Goal: Task Accomplishment & Management: Manage account settings

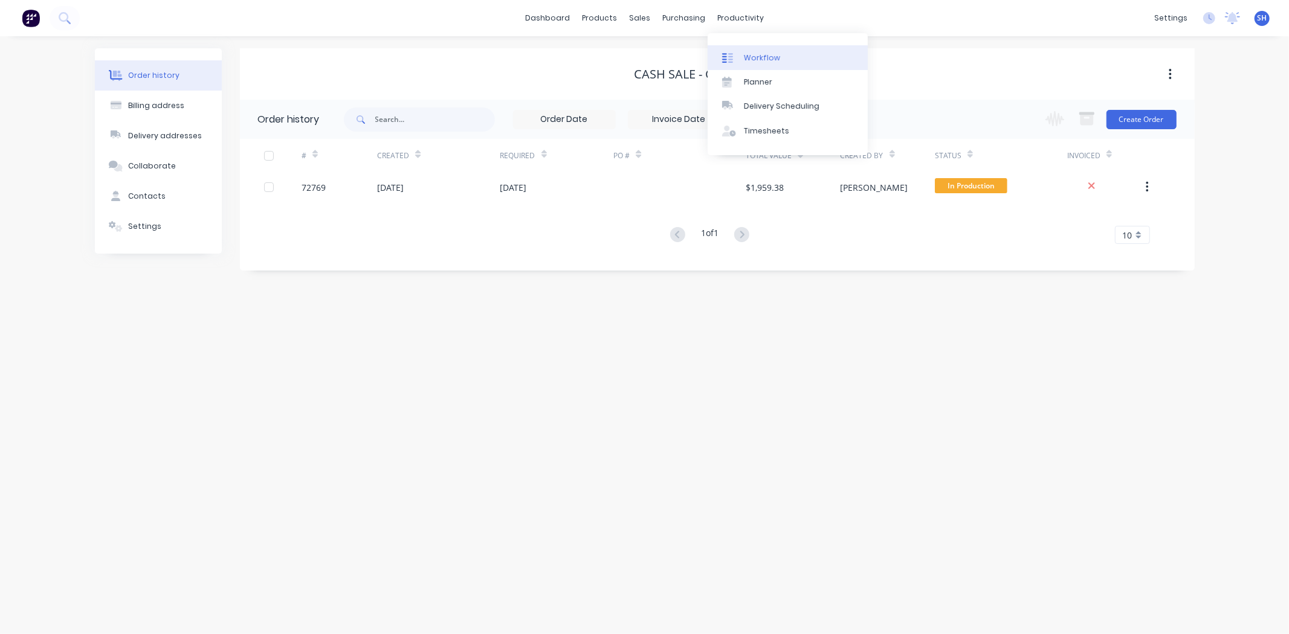
click at [763, 59] on div "Workflow" at bounding box center [762, 58] width 36 height 11
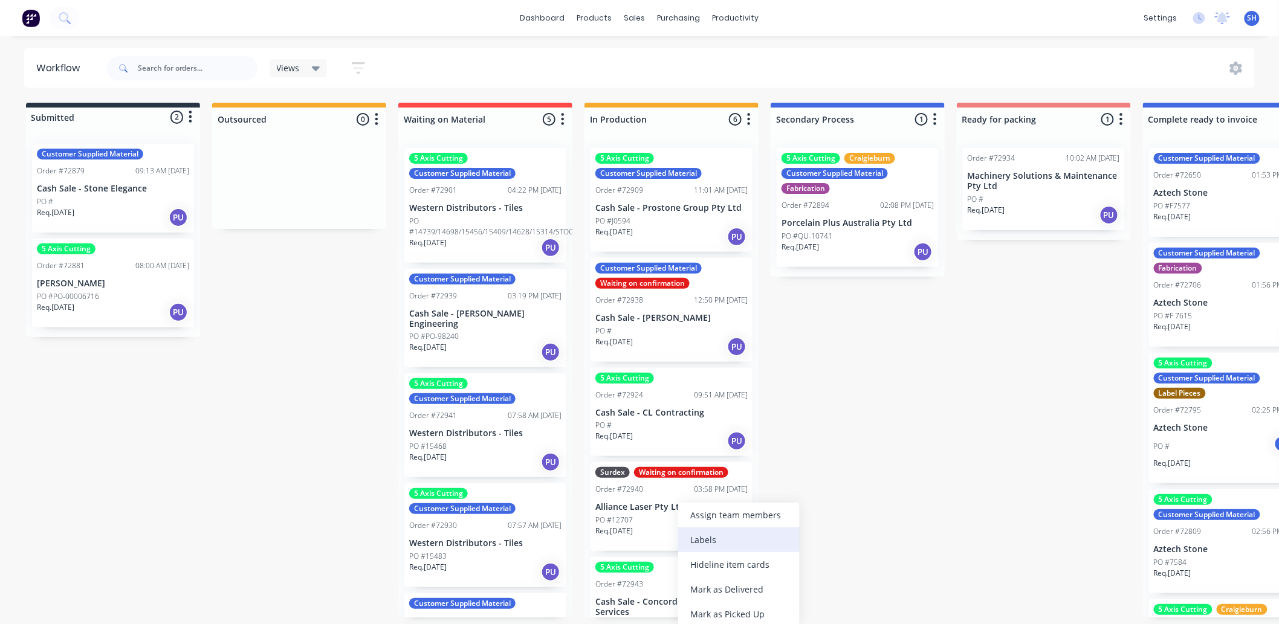
click at [695, 532] on div "Labels" at bounding box center [738, 540] width 121 height 25
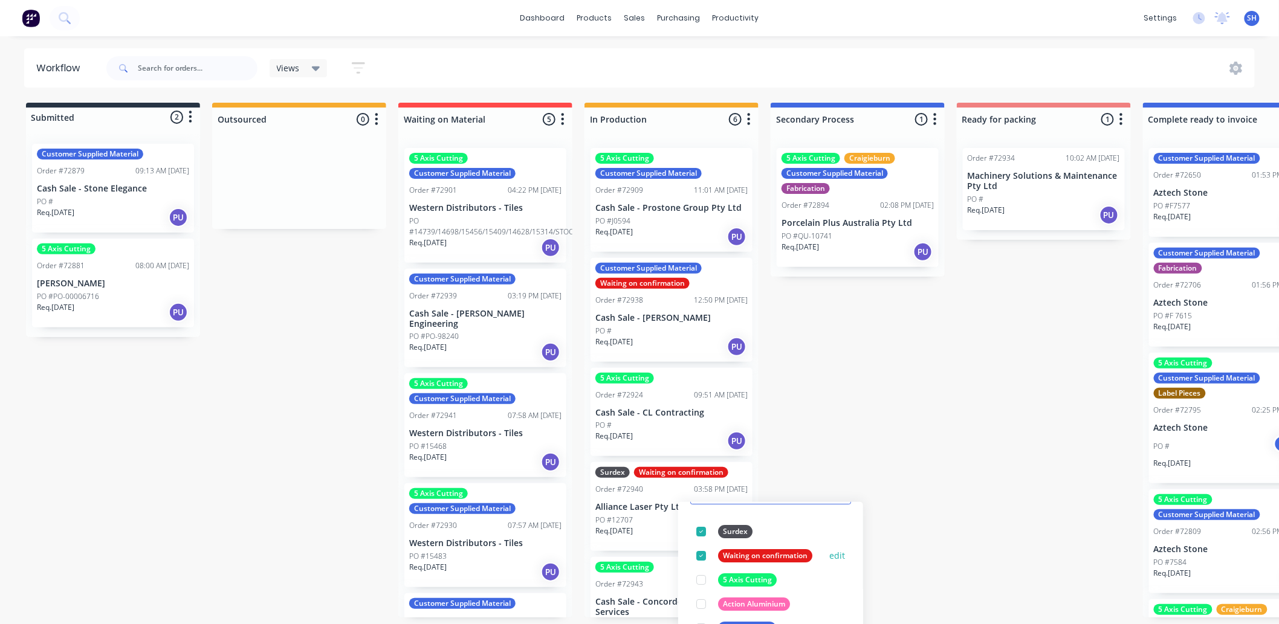
click at [702, 556] on div at bounding box center [701, 556] width 24 height 24
click at [866, 439] on div "Submitted 2 Status colour #273444 hex #273444 Save Cancel Summaries Total order…" at bounding box center [1086, 360] width 2190 height 515
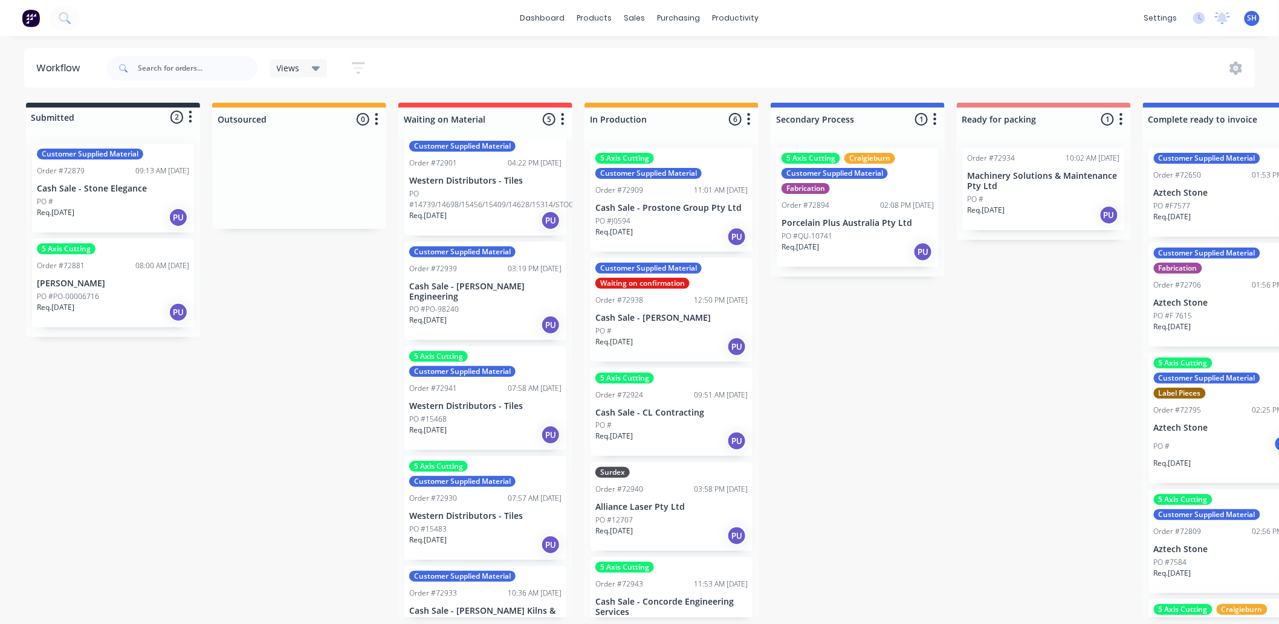
scroll to position [53, 0]
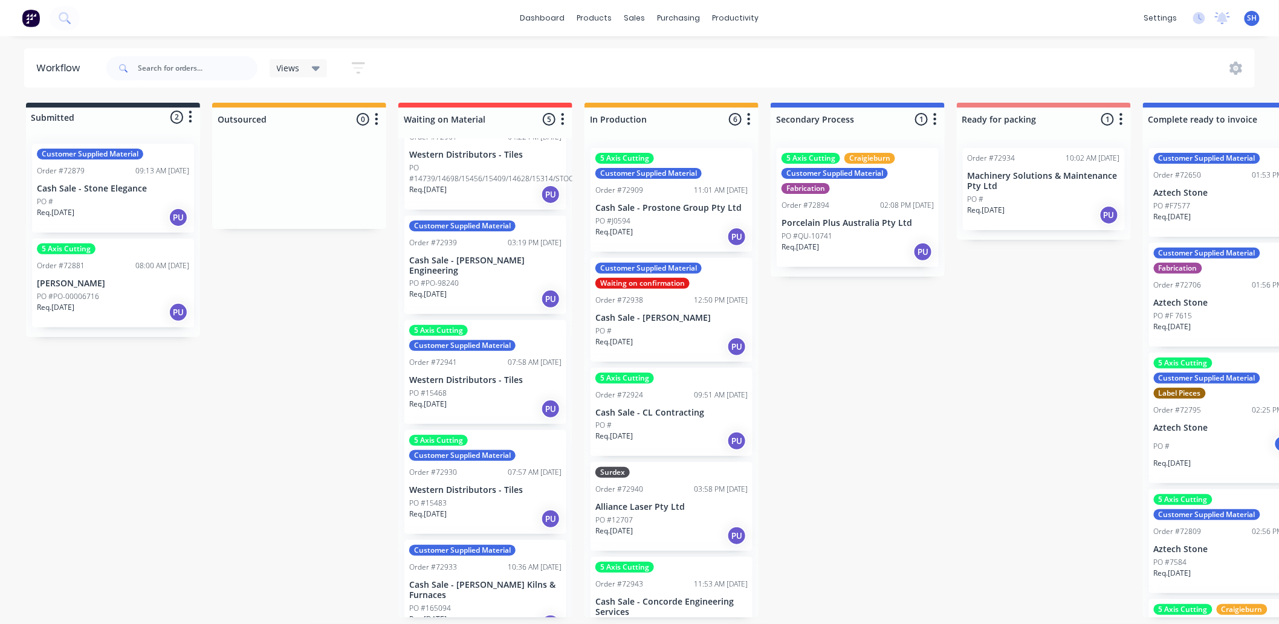
click at [448, 603] on p "PO #165094" at bounding box center [430, 608] width 42 height 11
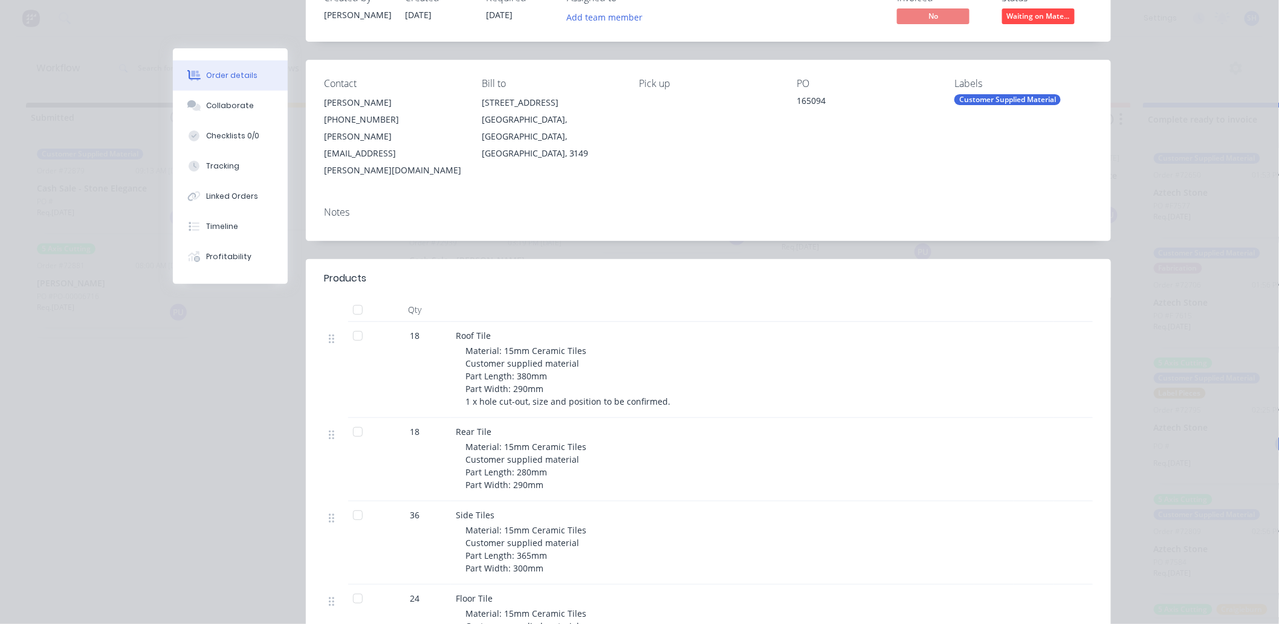
scroll to position [0, 0]
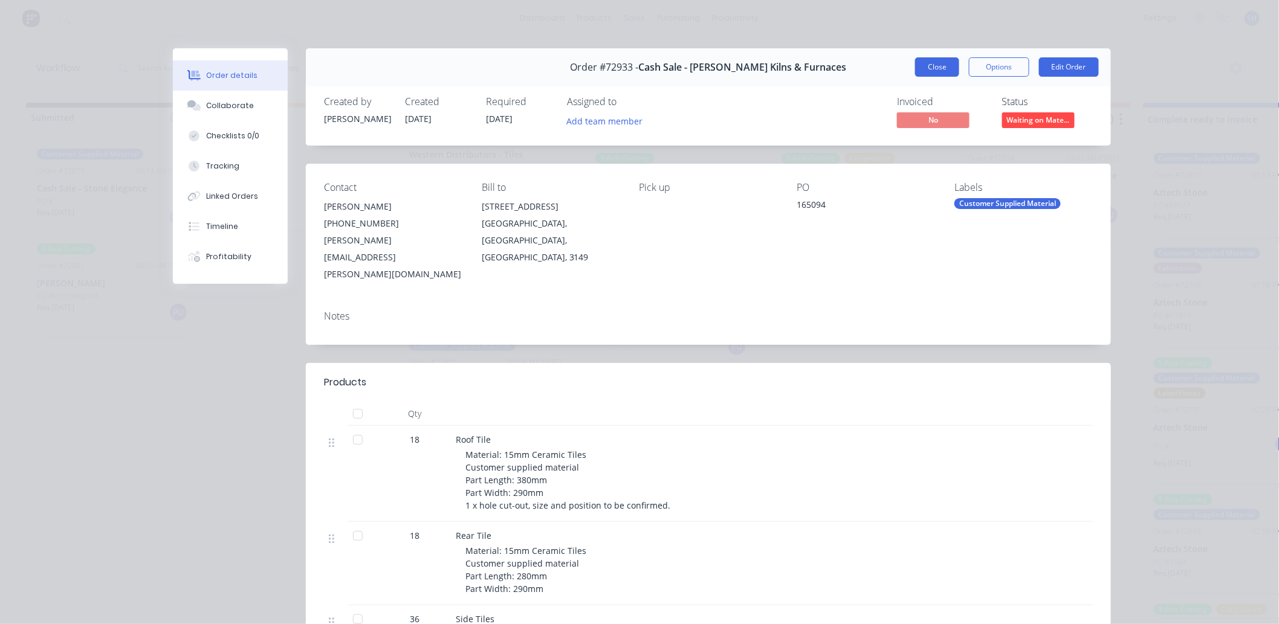
click at [925, 71] on button "Close" at bounding box center [937, 66] width 44 height 19
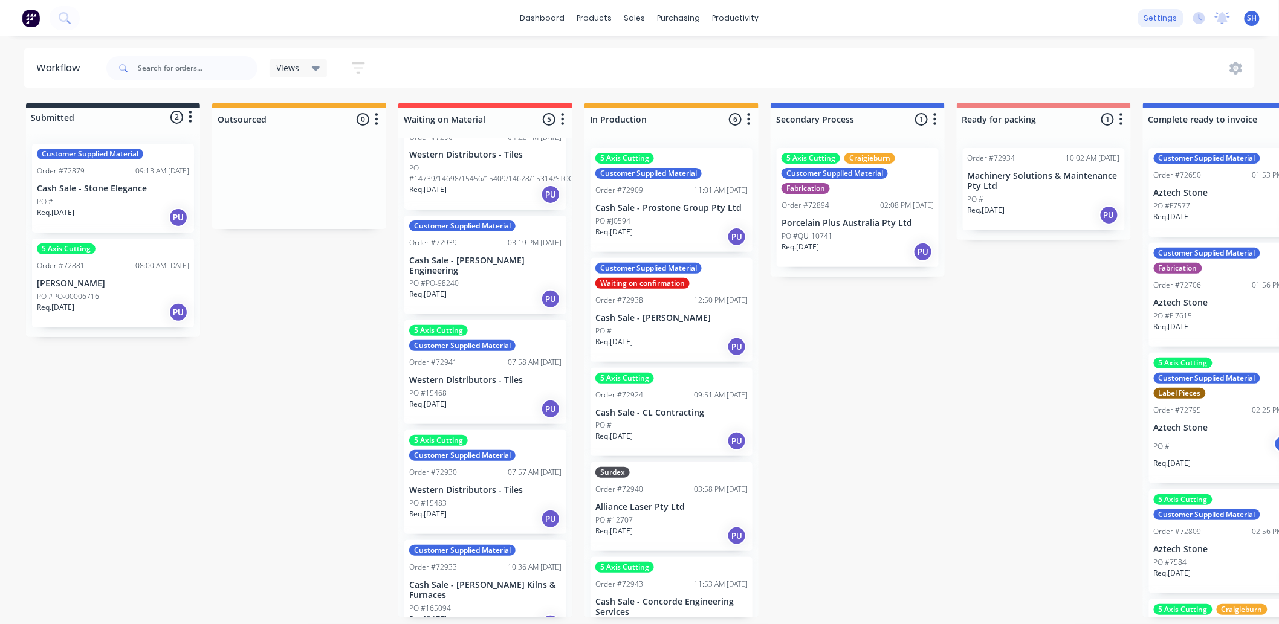
click at [1146, 25] on div "settings" at bounding box center [1160, 18] width 45 height 18
click at [674, 80] on div "Customers" at bounding box center [677, 85] width 44 height 11
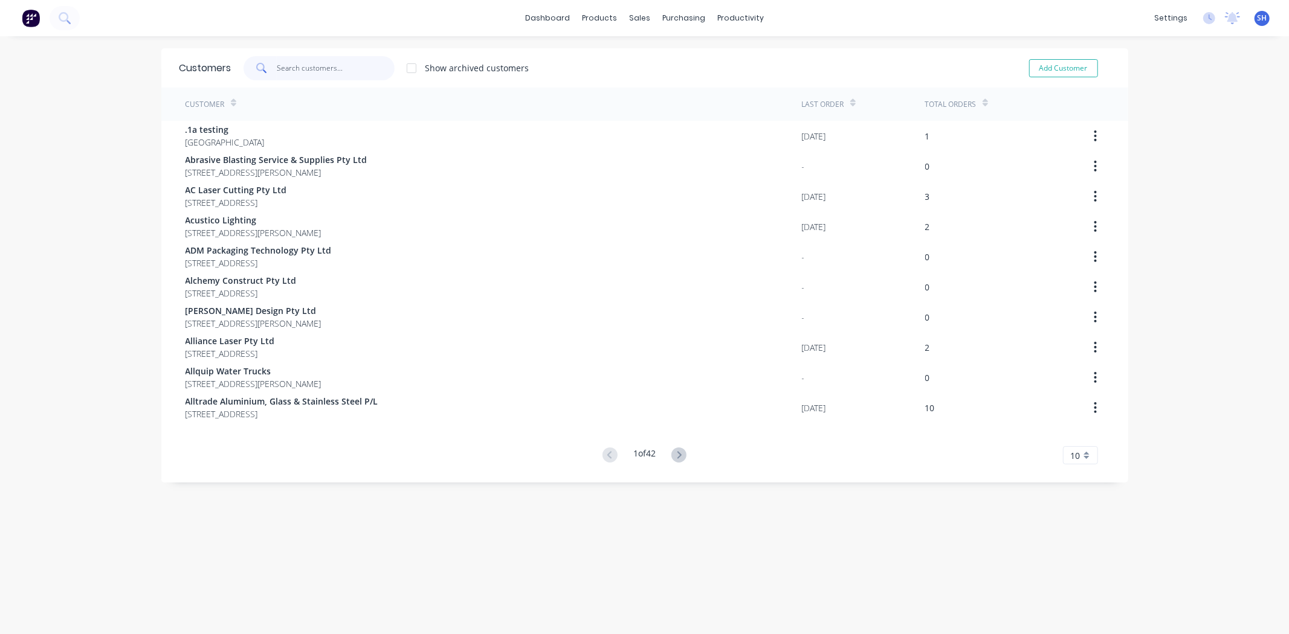
click at [306, 69] on input "text" at bounding box center [336, 68] width 118 height 24
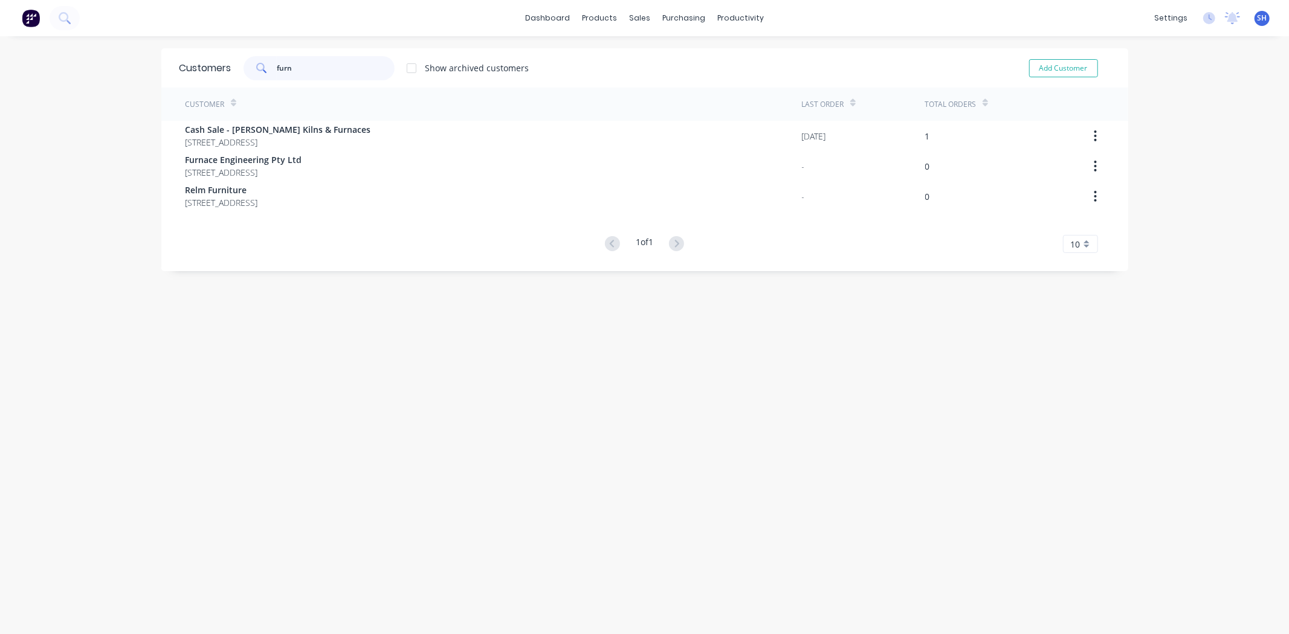
type input "furn"
click at [753, 53] on div "Workflow" at bounding box center [756, 58] width 36 height 11
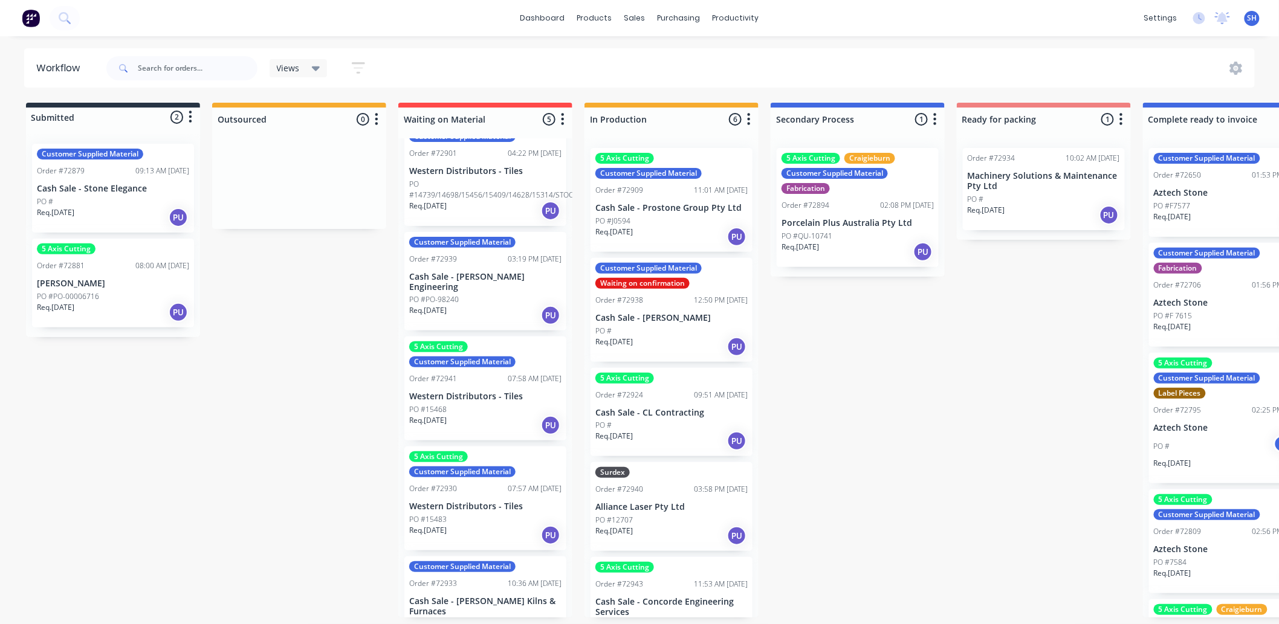
scroll to position [53, 0]
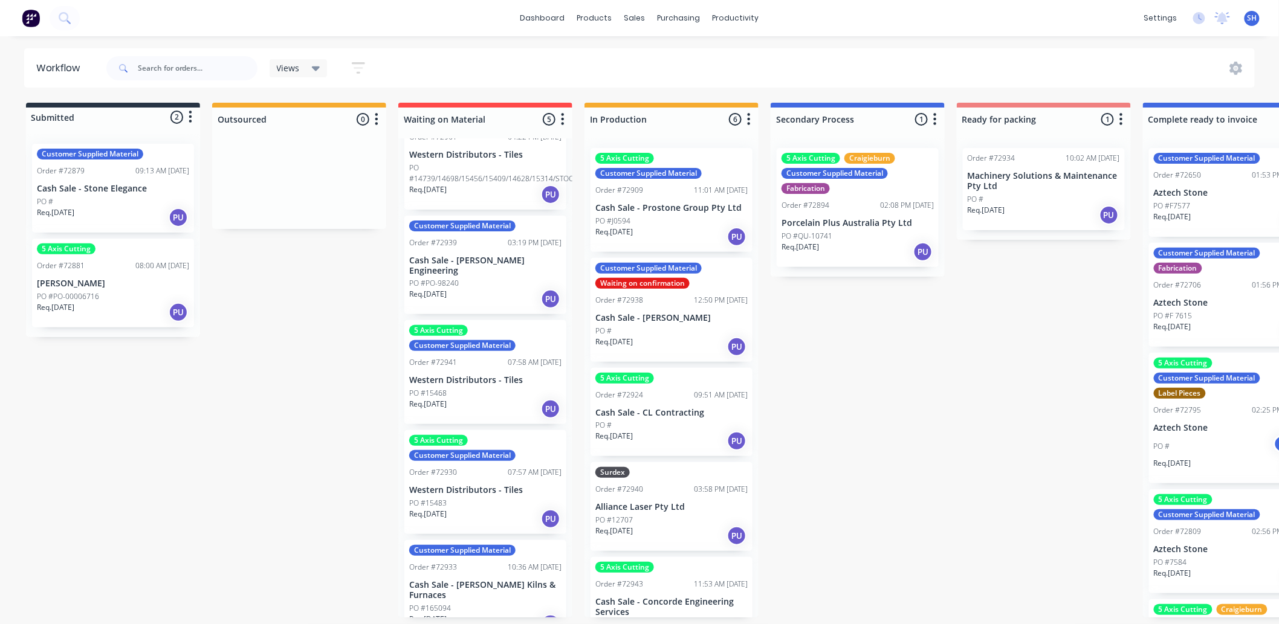
click at [473, 565] on div "Customer Supplied Material Order #72933 10:36 AM [DATE] Cash Sale - [PERSON_NAM…" at bounding box center [485, 589] width 162 height 99
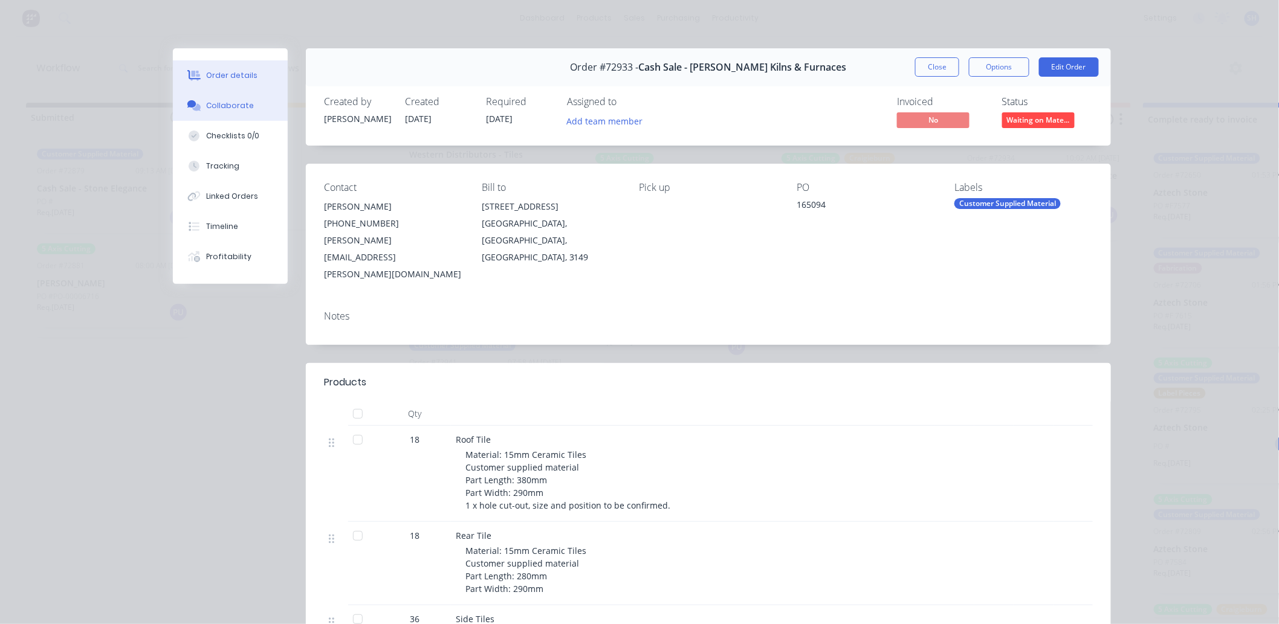
click at [220, 108] on div "Collaborate" at bounding box center [231, 105] width 48 height 11
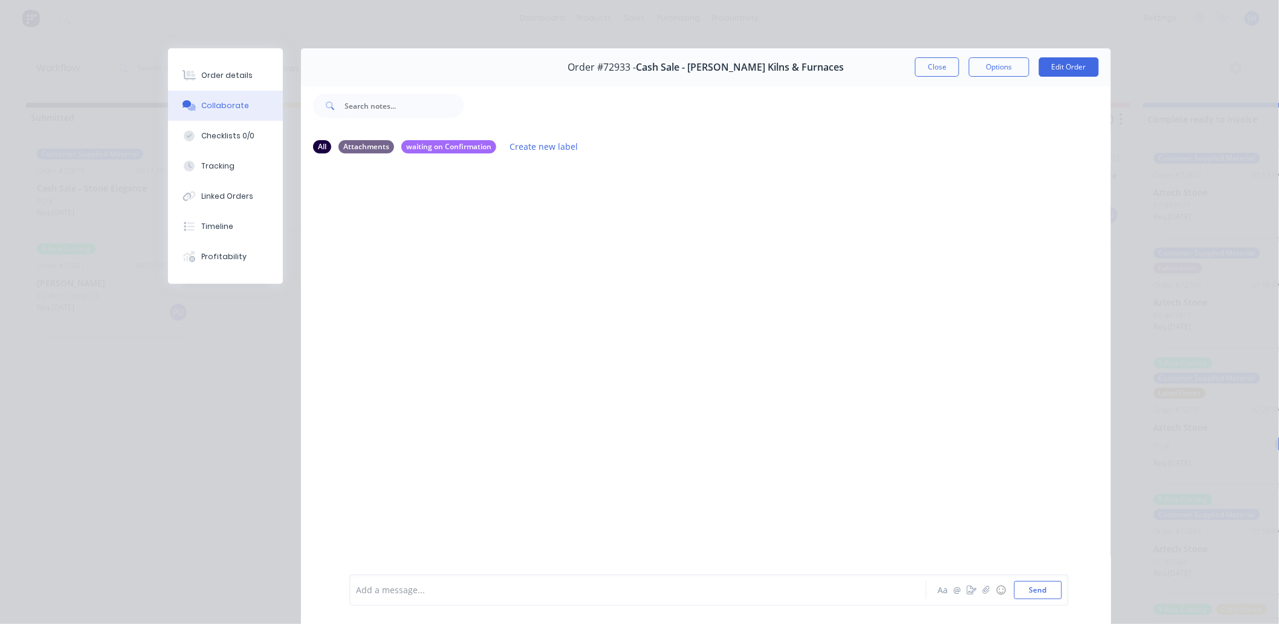
click at [468, 598] on div "Add a message..." at bounding box center [620, 590] width 529 height 18
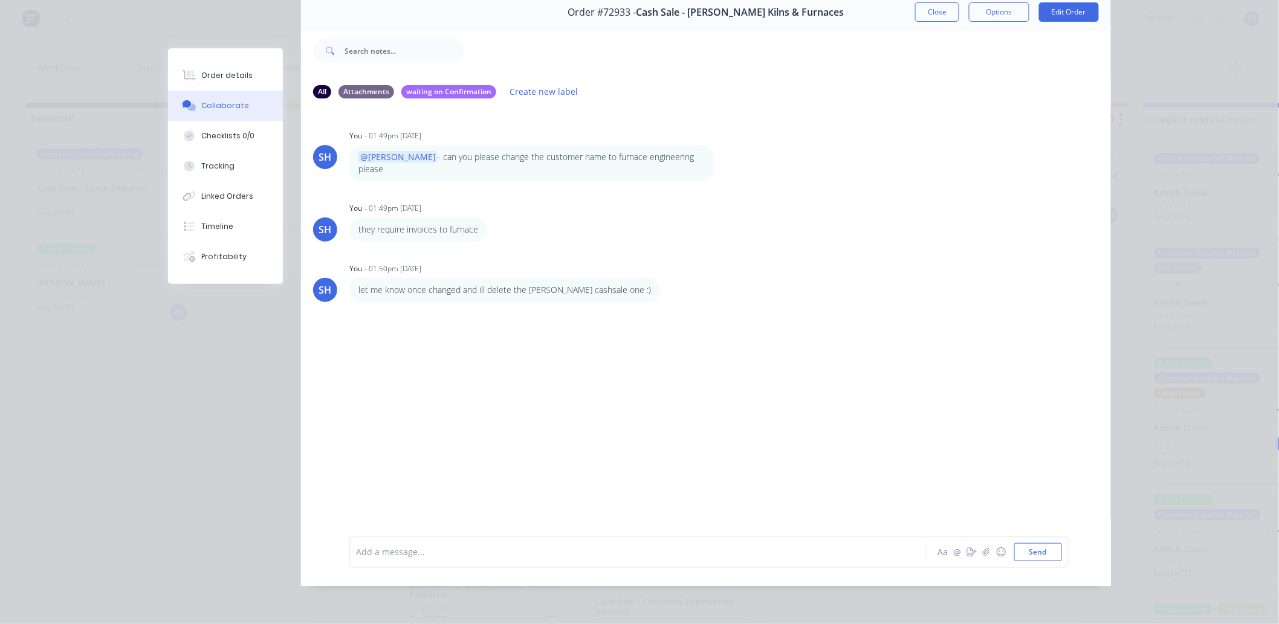
scroll to position [0, 0]
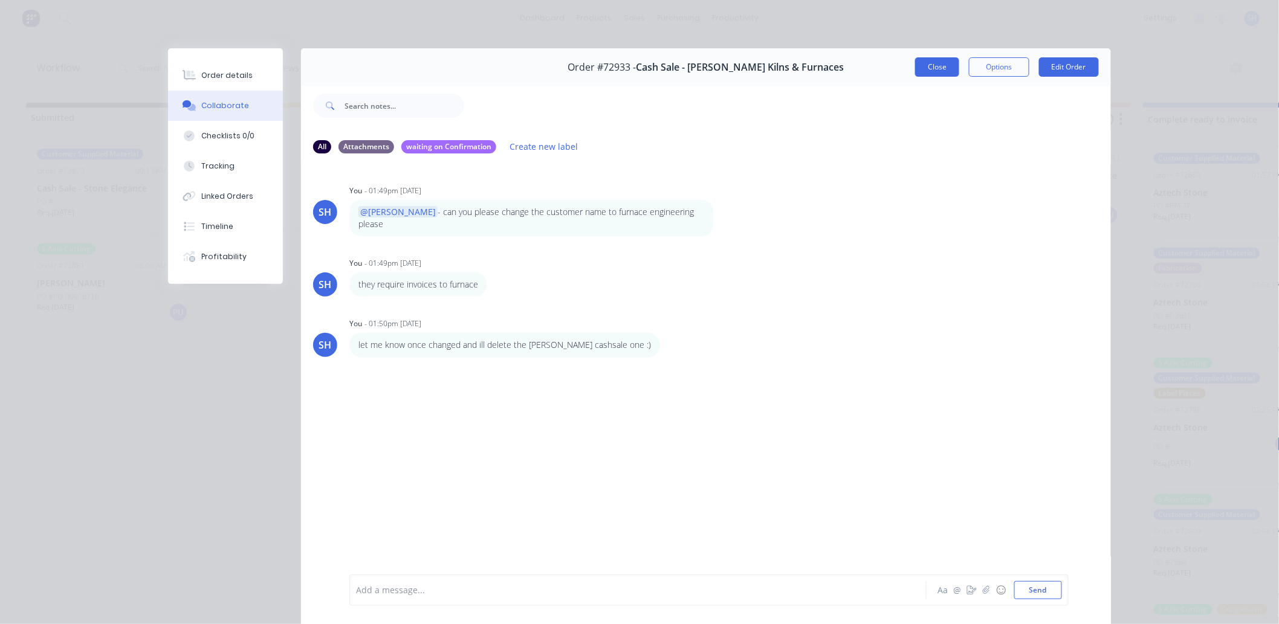
click at [923, 68] on button "Close" at bounding box center [937, 66] width 44 height 19
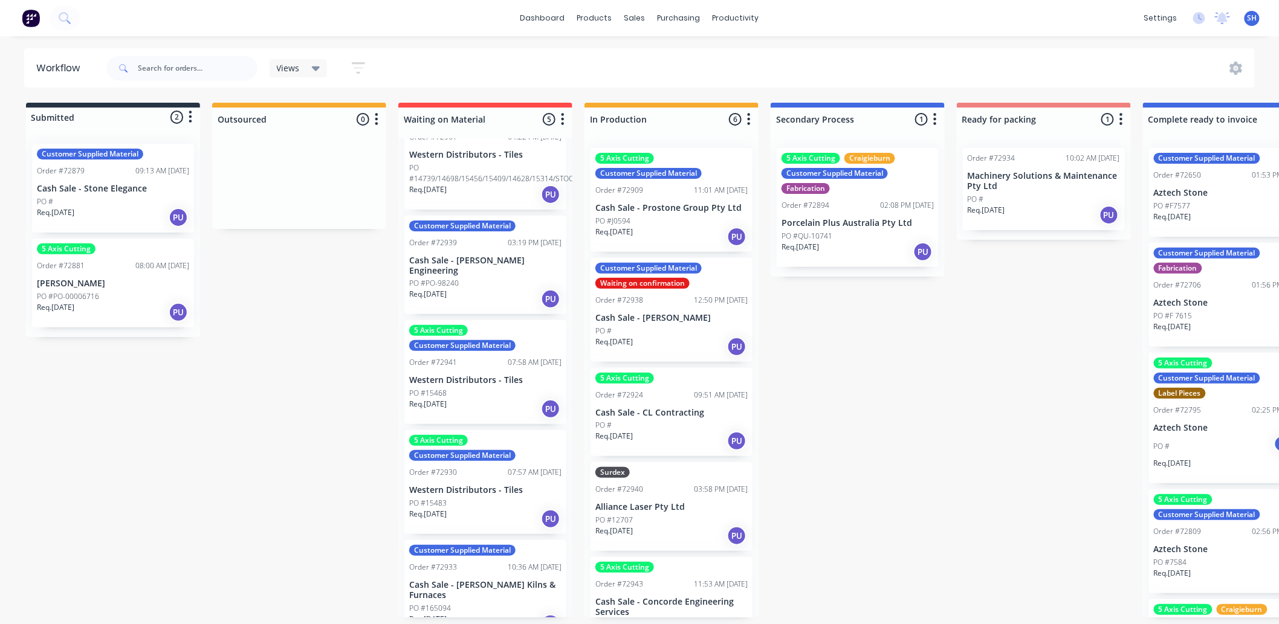
scroll to position [3, 0]
click at [493, 603] on div "PO #165094" at bounding box center [485, 608] width 152 height 11
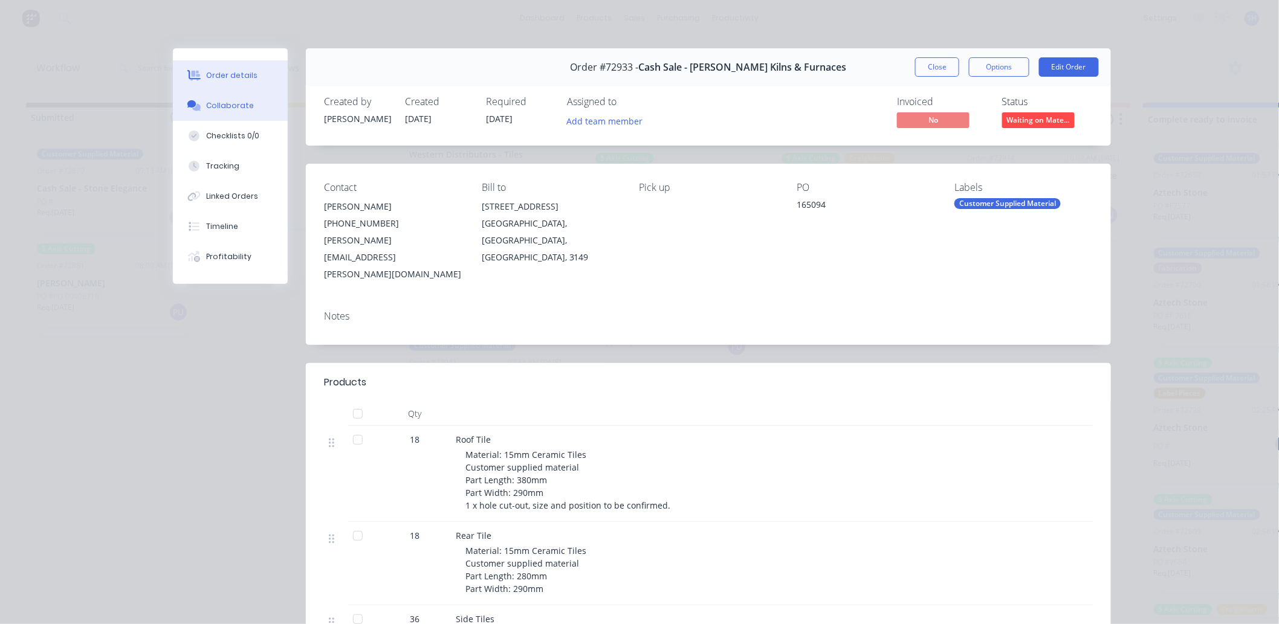
click at [209, 105] on div "Collaborate" at bounding box center [231, 105] width 48 height 11
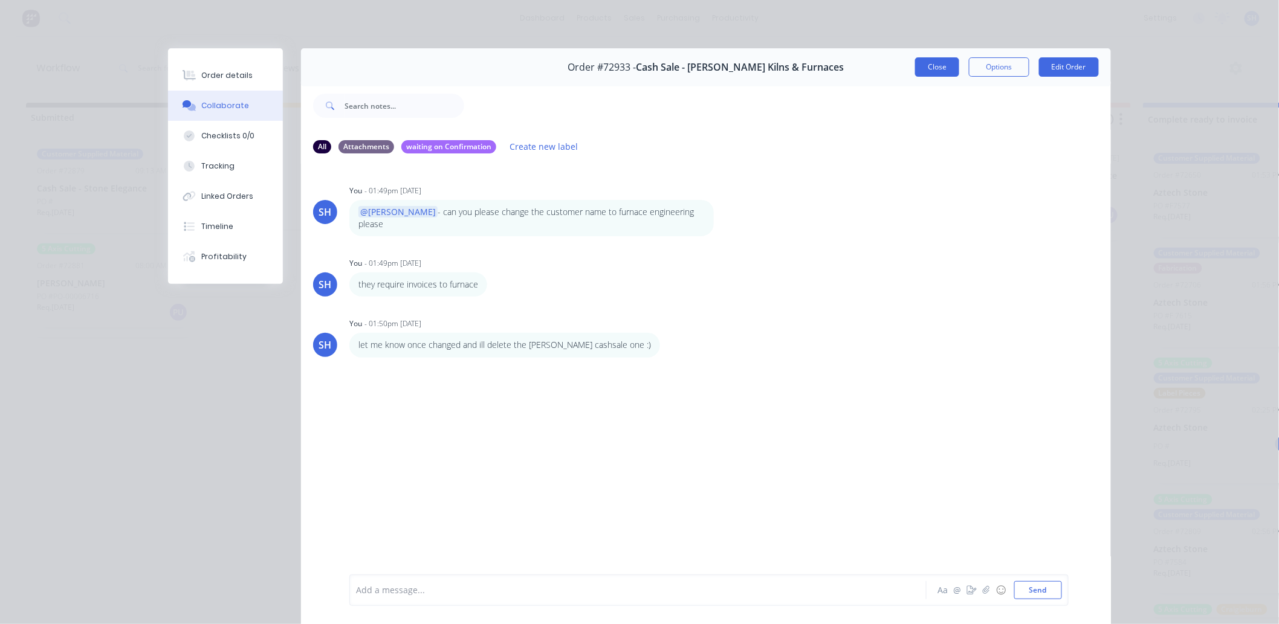
click at [917, 68] on button "Close" at bounding box center [937, 66] width 44 height 19
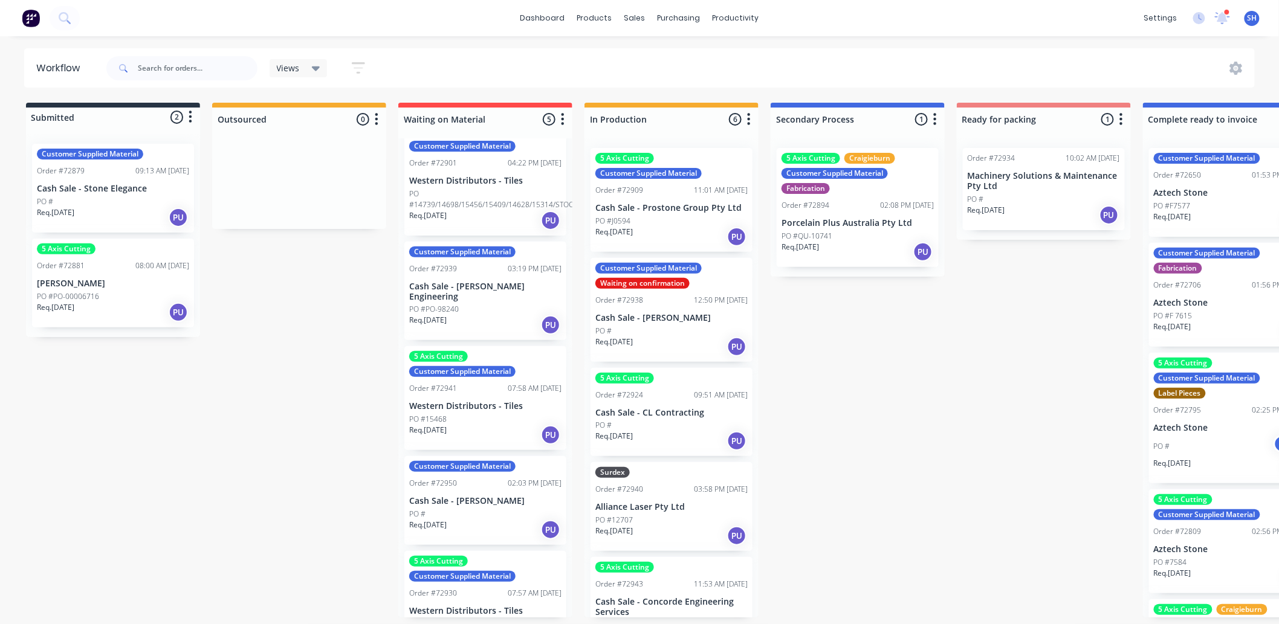
scroll to position [53, 0]
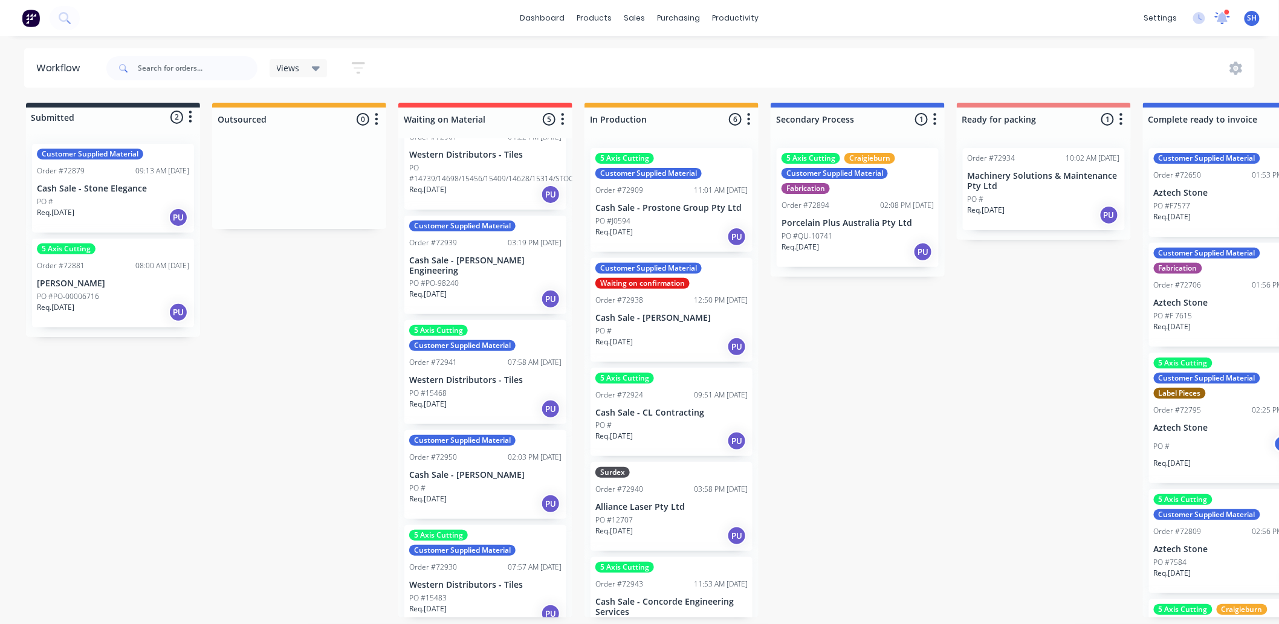
click at [1219, 15] on icon at bounding box center [1222, 17] width 16 height 13
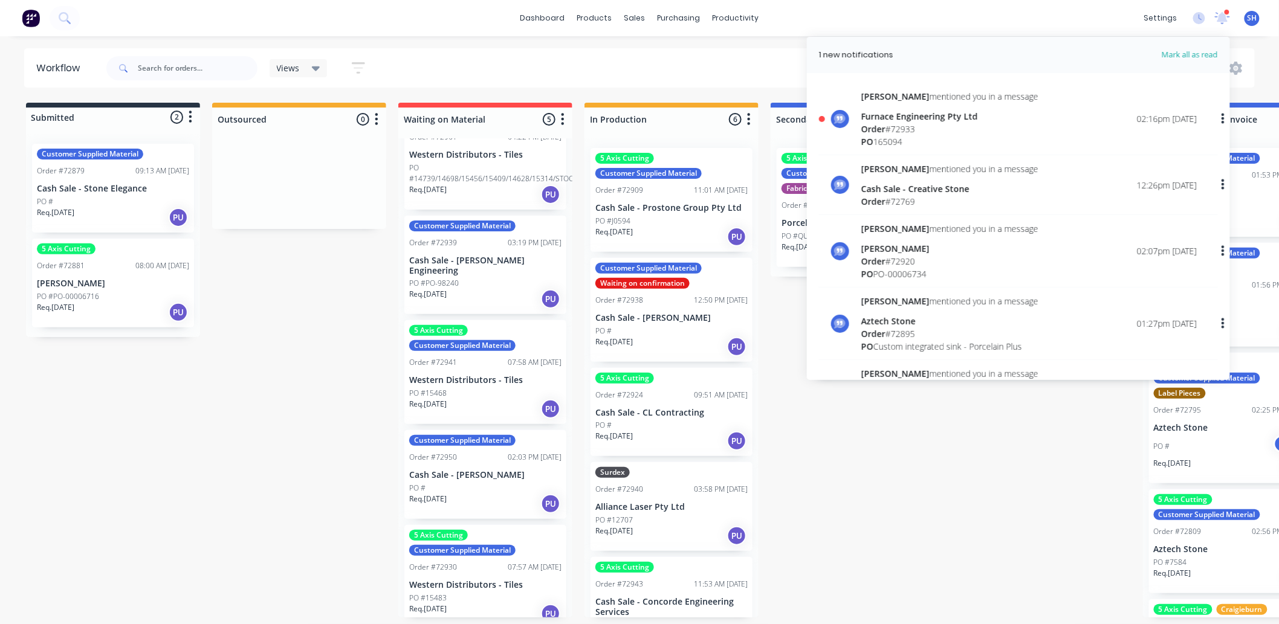
click at [976, 105] on div "Patrick mentioned you in a message Furnace Engineering Pty Ltd Order # 72933 PO…" at bounding box center [949, 119] width 177 height 58
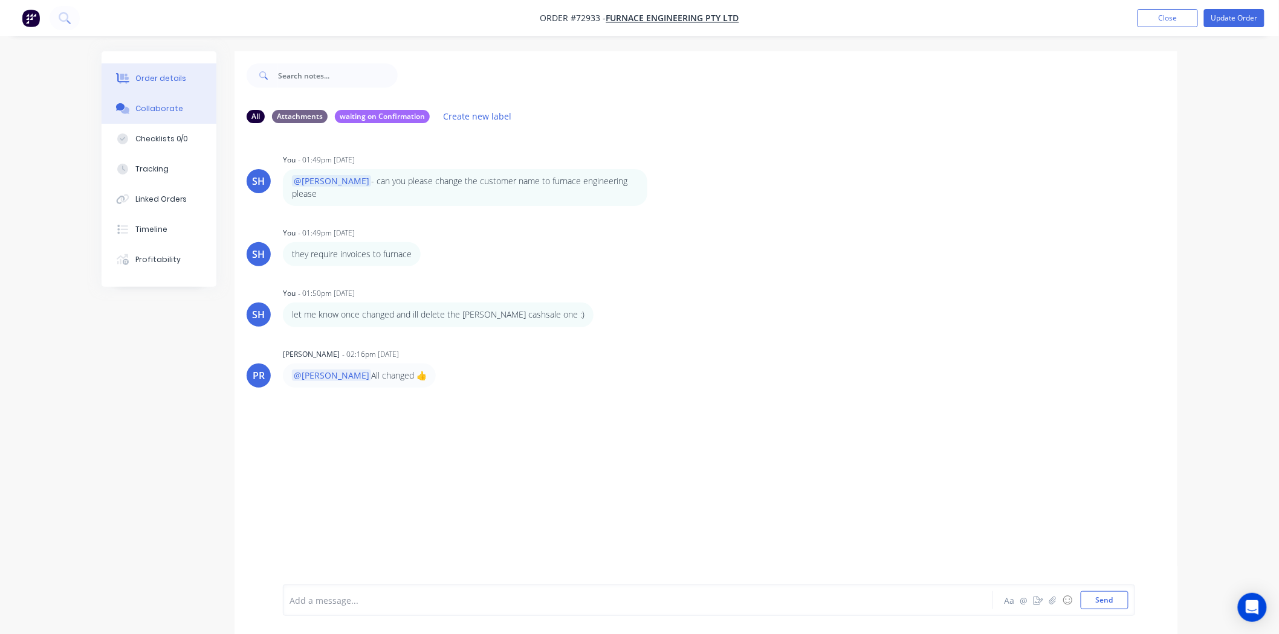
click at [160, 79] on div "Order details" at bounding box center [160, 78] width 51 height 11
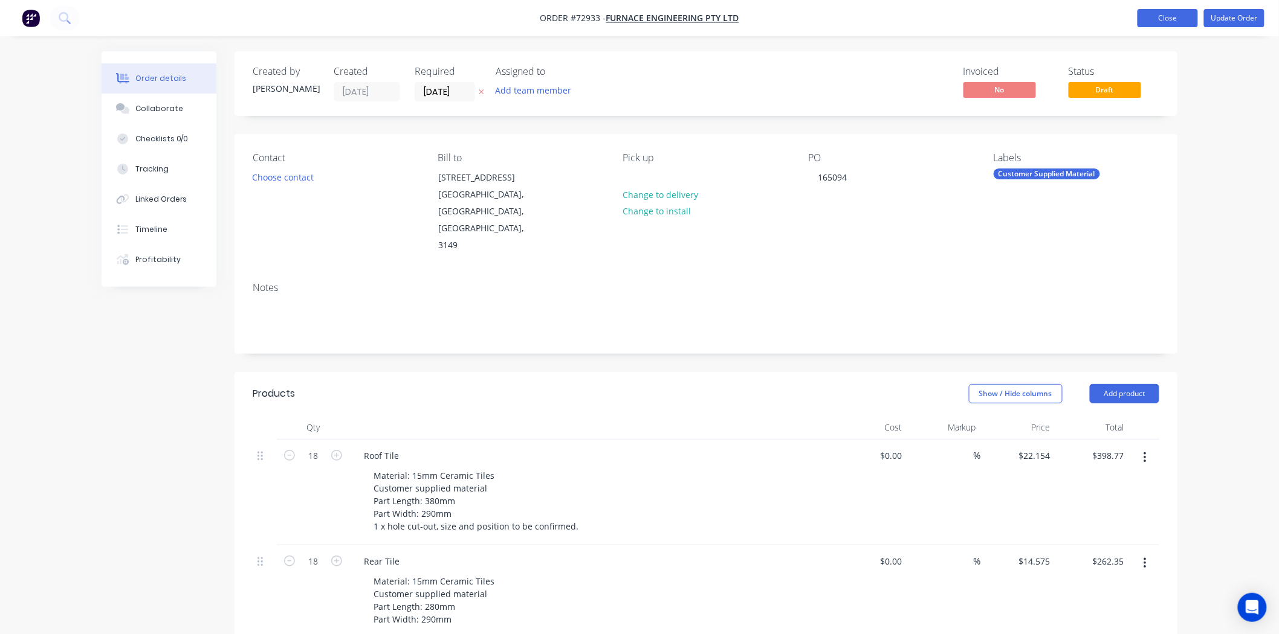
click at [1158, 18] on button "Close" at bounding box center [1167, 18] width 60 height 18
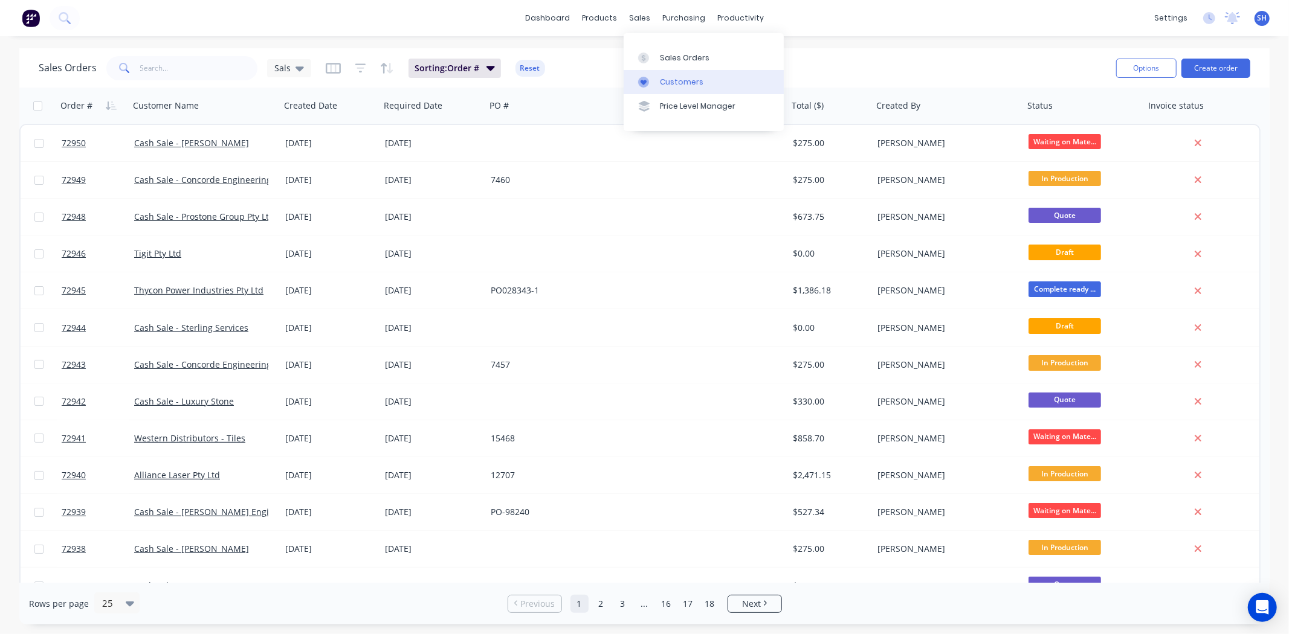
click at [673, 76] on link "Customers" at bounding box center [704, 82] width 160 height 24
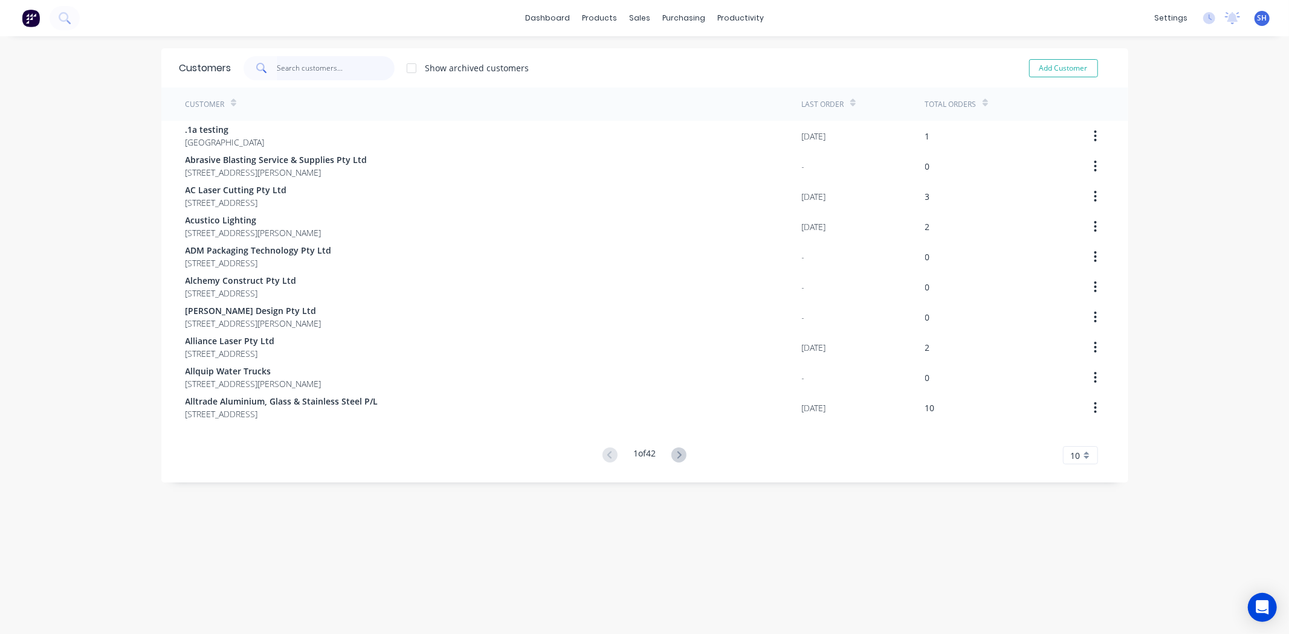
click at [277, 74] on input "text" at bounding box center [336, 68] width 118 height 24
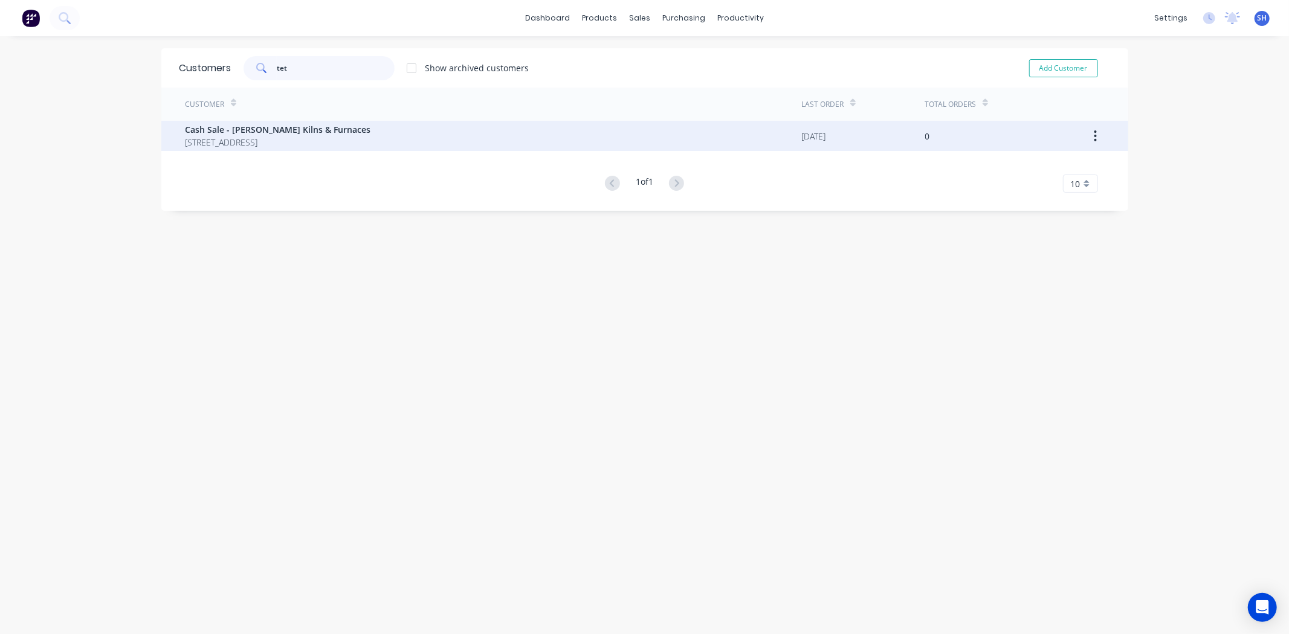
type input "tet"
click at [480, 146] on div "Cash Sale - Tetlow Kilns & Furnaces 405-409 Ferntree Gully Road Mount Waverley …" at bounding box center [494, 136] width 616 height 30
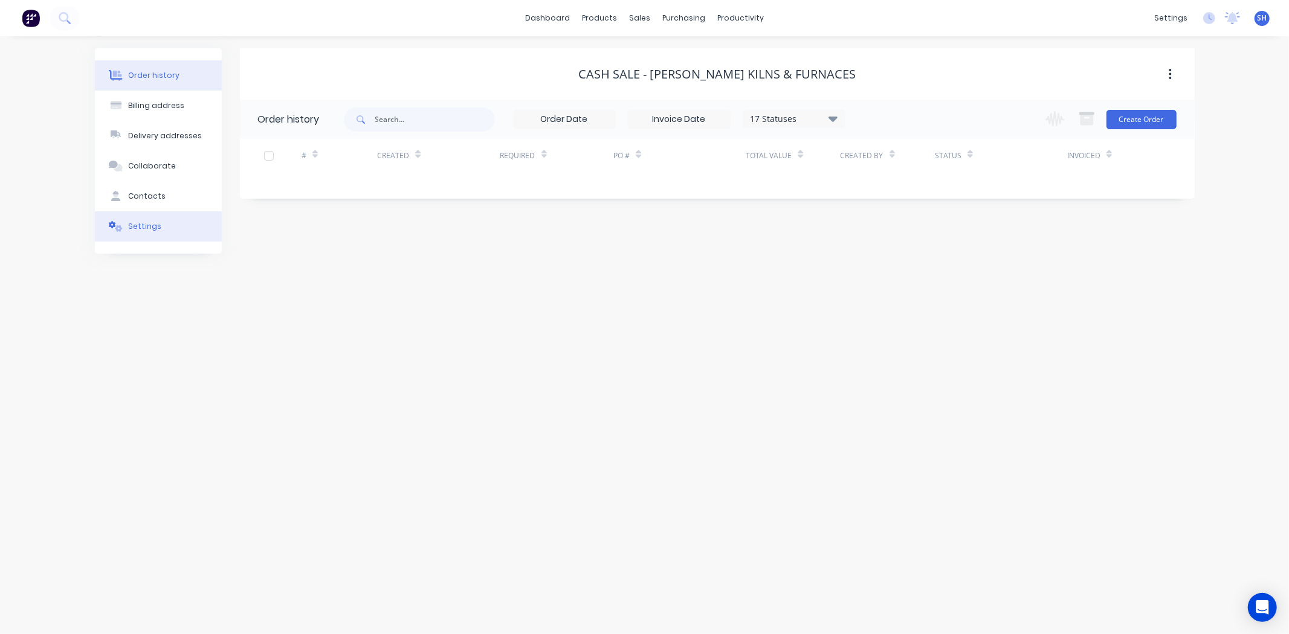
click at [148, 236] on button "Settings" at bounding box center [158, 226] width 127 height 30
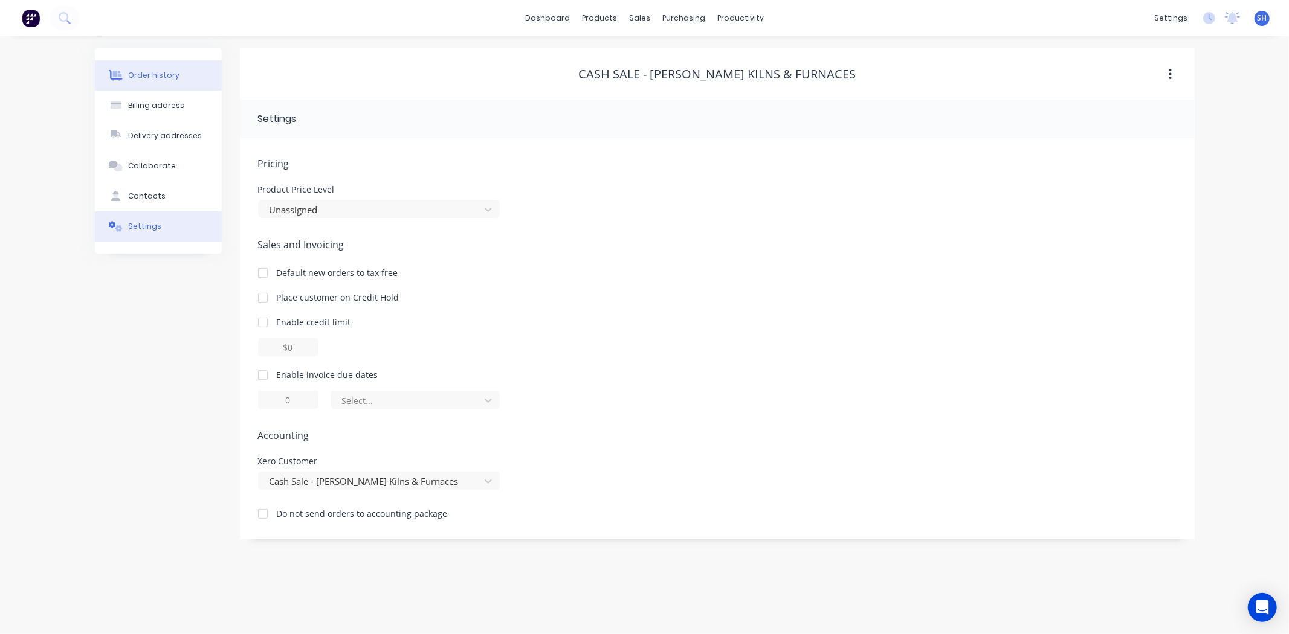
click at [157, 76] on div "Order history" at bounding box center [153, 75] width 51 height 11
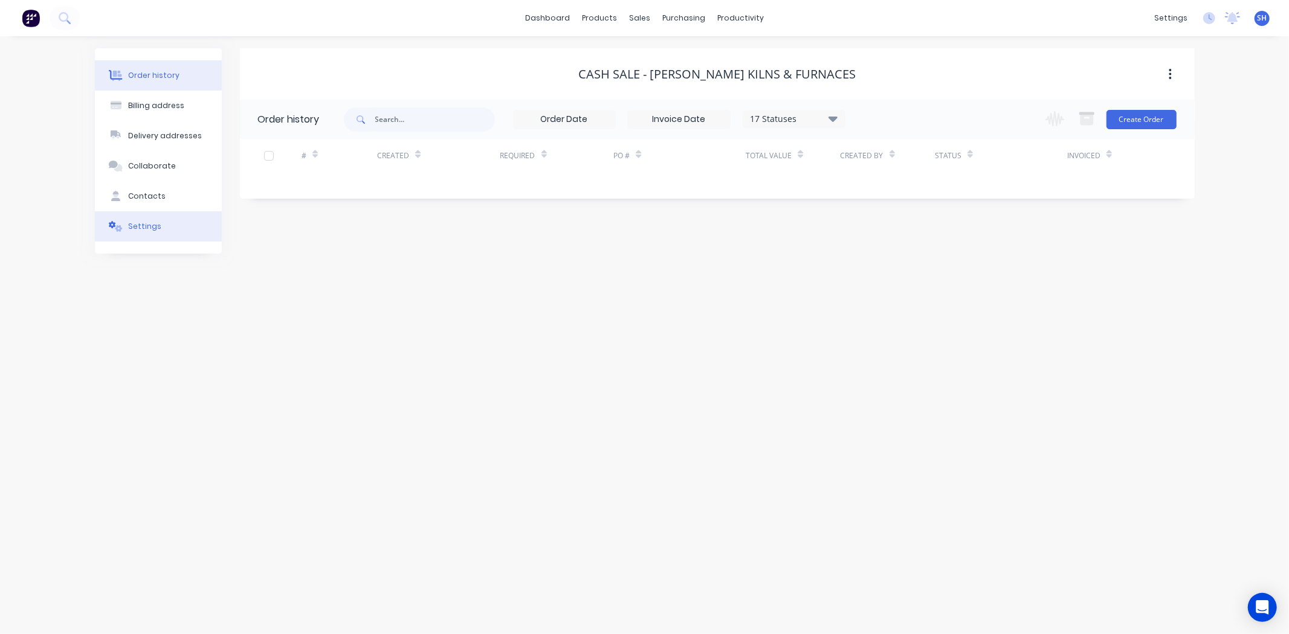
click at [152, 222] on div "Settings" at bounding box center [144, 226] width 33 height 11
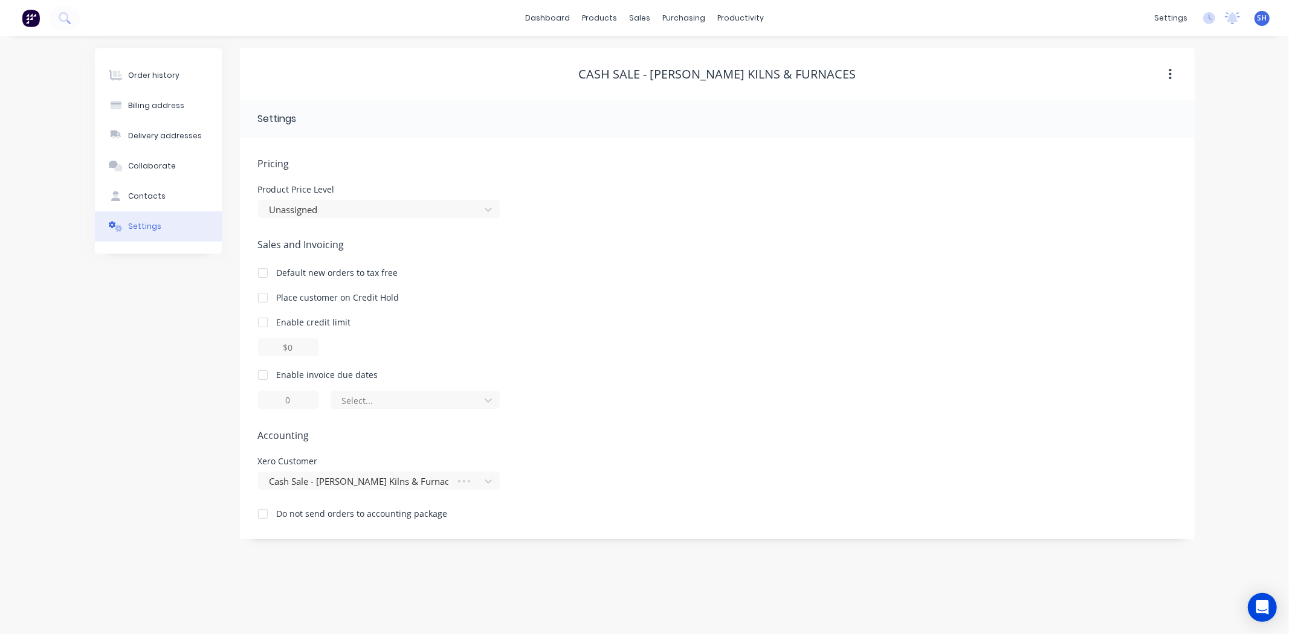
click at [1171, 80] on icon "button" at bounding box center [1170, 74] width 3 height 13
click at [1126, 104] on div "Archive" at bounding box center [1127, 106] width 93 height 18
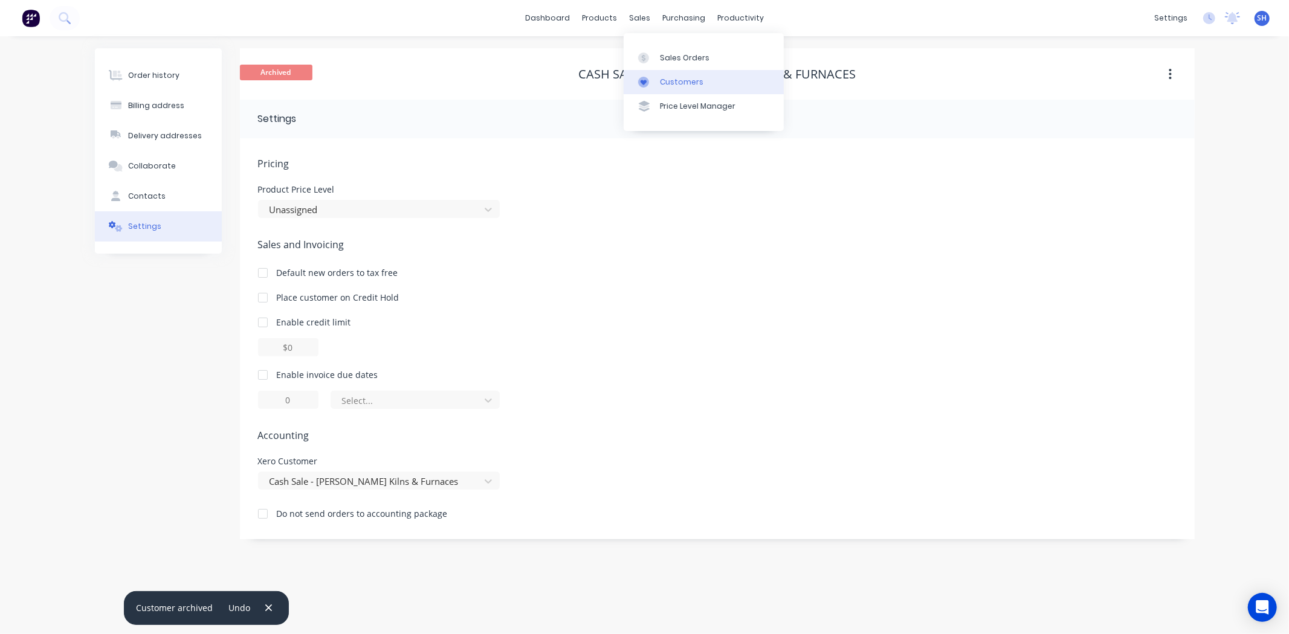
click at [668, 77] on div "Customers" at bounding box center [682, 82] width 44 height 11
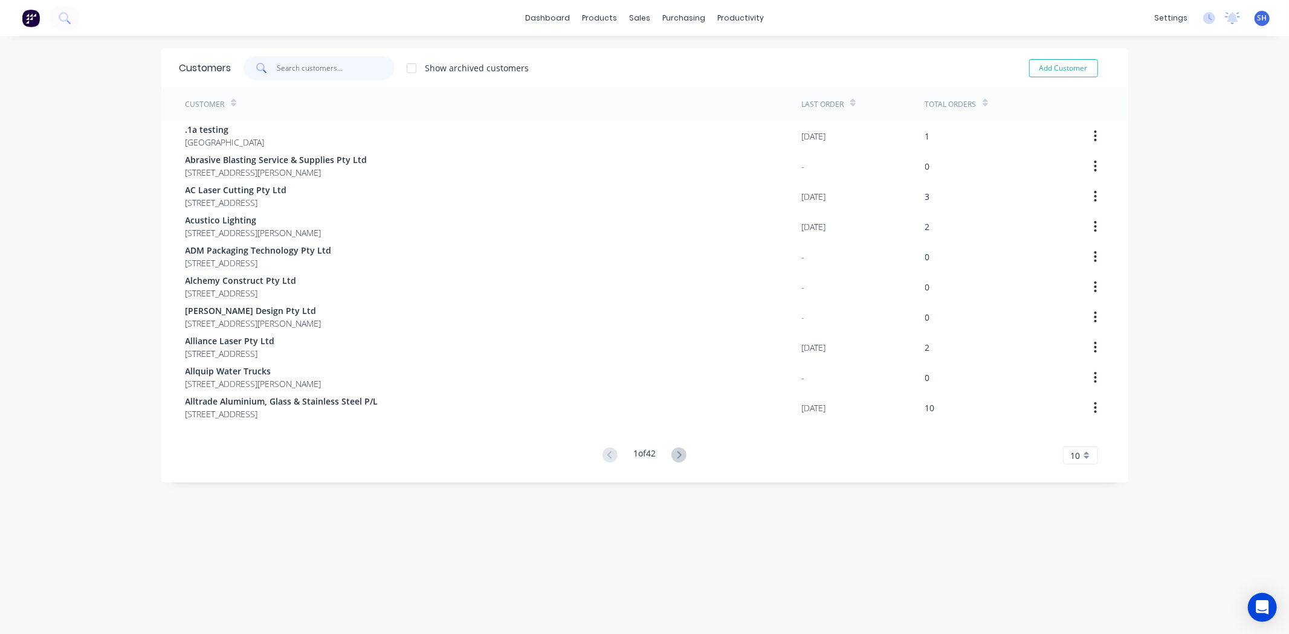
click at [317, 73] on input "text" at bounding box center [336, 68] width 118 height 24
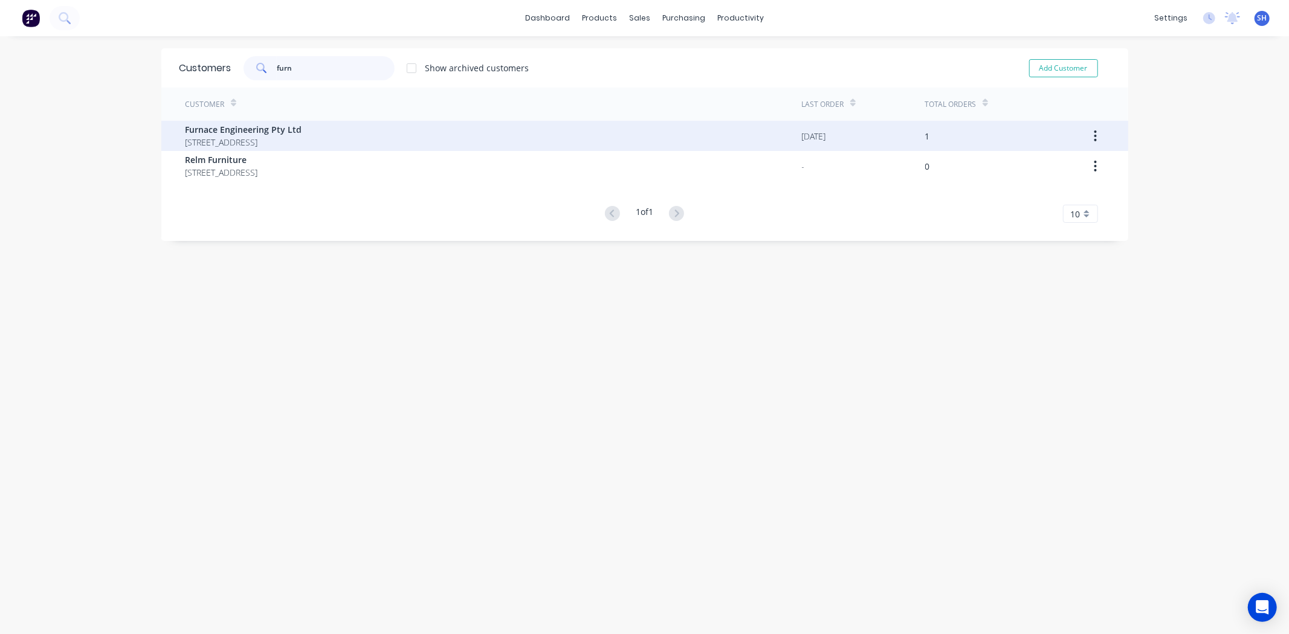
type input "furn"
click at [302, 129] on span "Furnace Engineering Pty Ltd" at bounding box center [244, 129] width 117 height 13
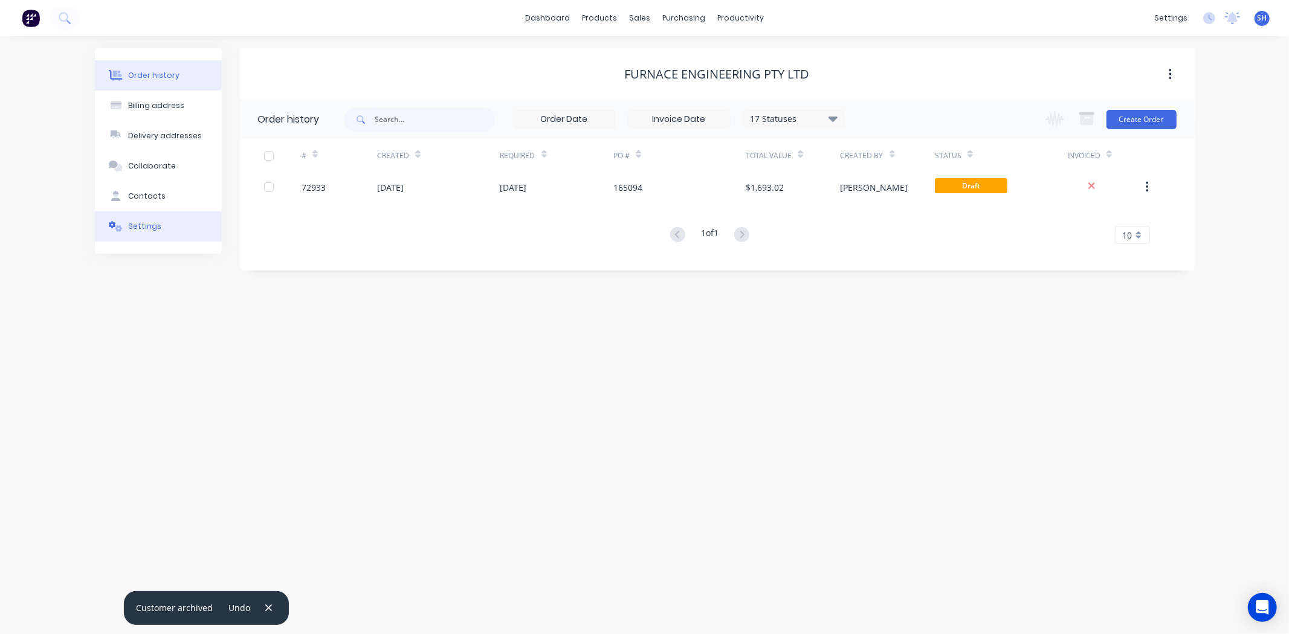
click at [158, 240] on button "Settings" at bounding box center [158, 226] width 127 height 30
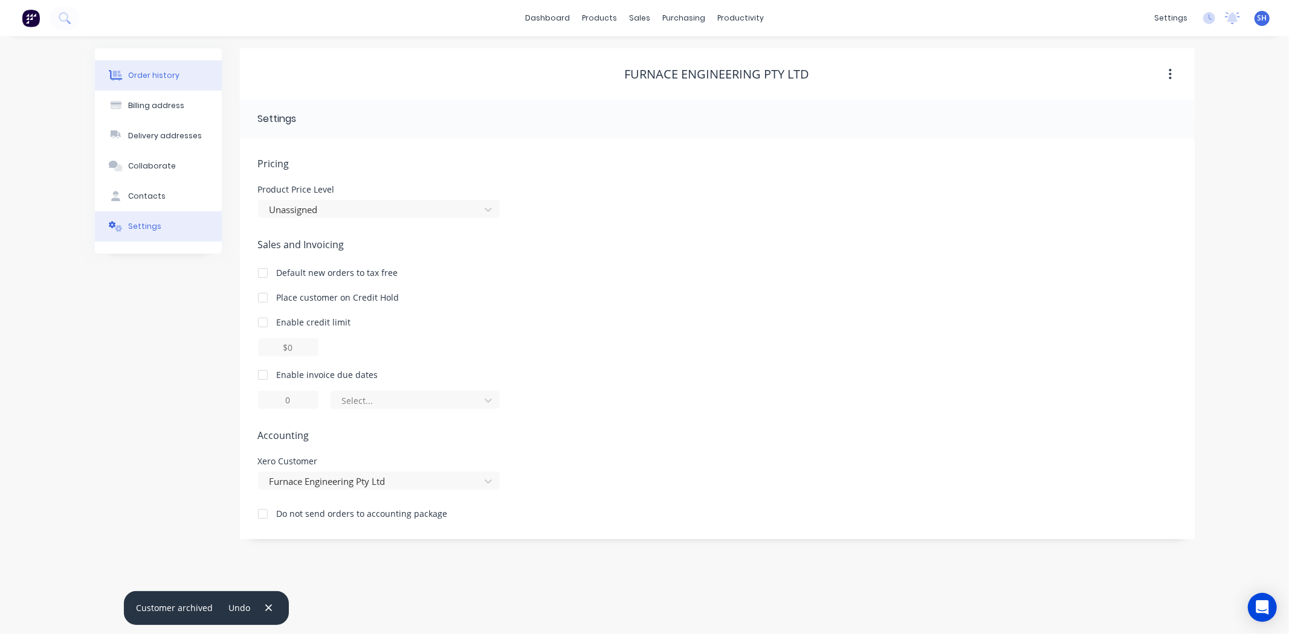
click at [156, 76] on div "Order history" at bounding box center [153, 75] width 51 height 11
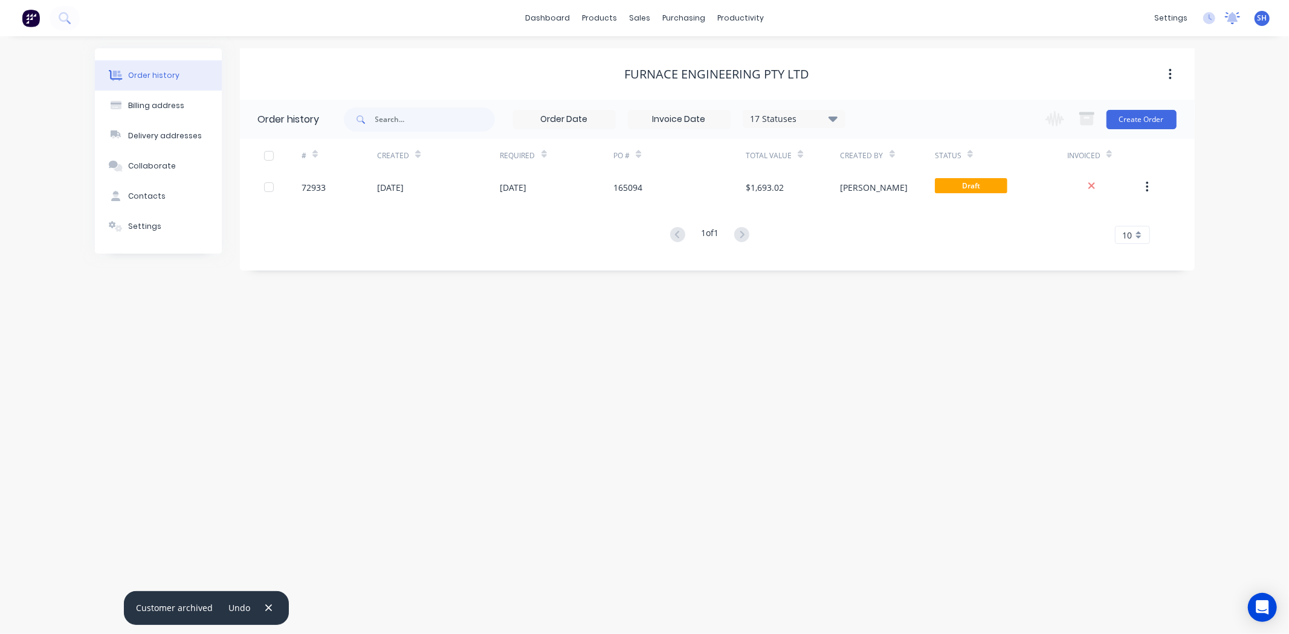
click at [1233, 22] on icon at bounding box center [1232, 18] width 15 height 12
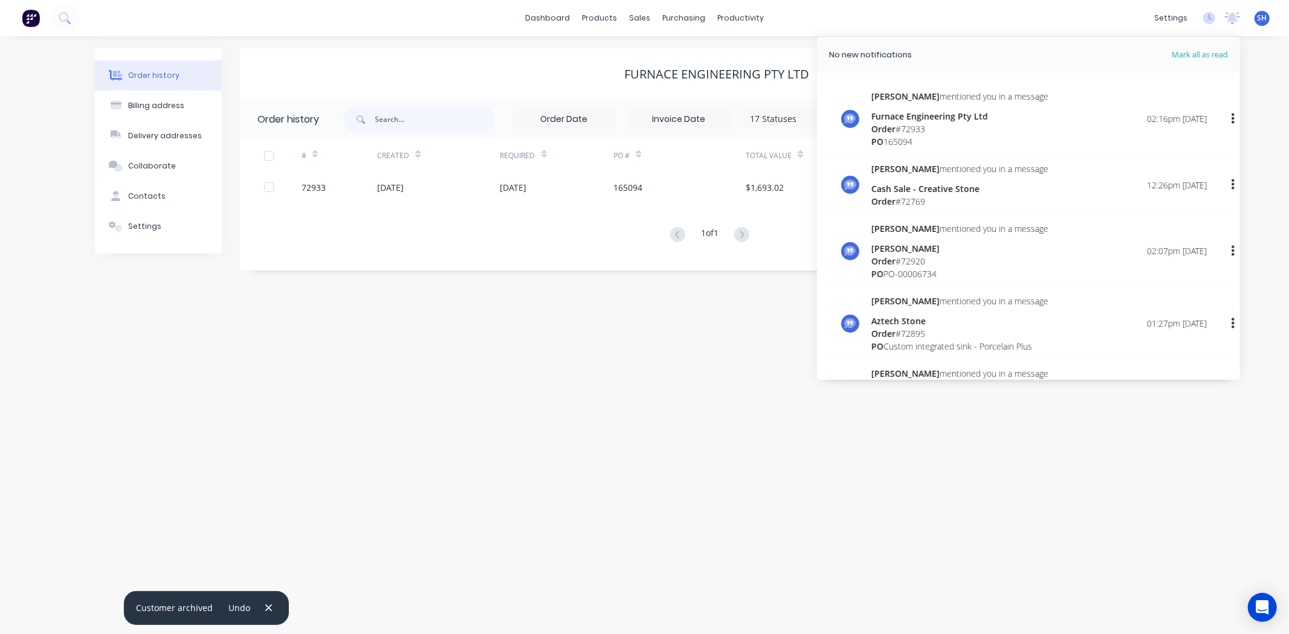
click at [968, 120] on div "Furnace Engineering Pty Ltd" at bounding box center [959, 116] width 177 height 13
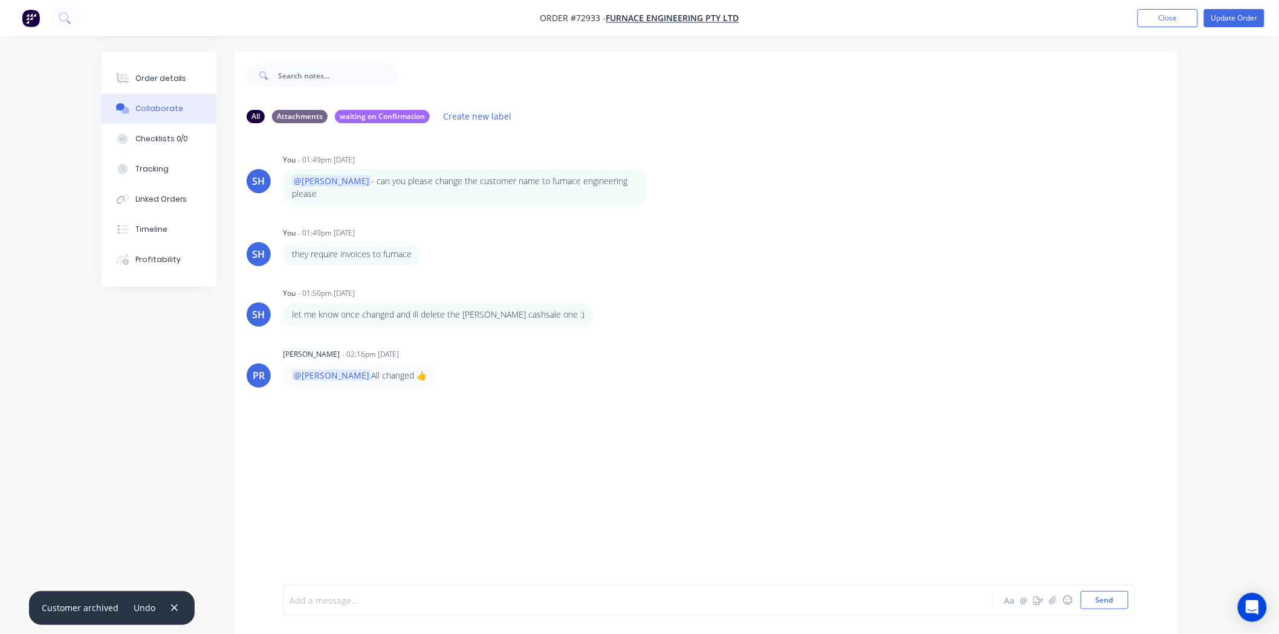
click at [348, 595] on div at bounding box center [604, 601] width 628 height 13
click at [171, 612] on icon "button" at bounding box center [174, 608] width 8 height 11
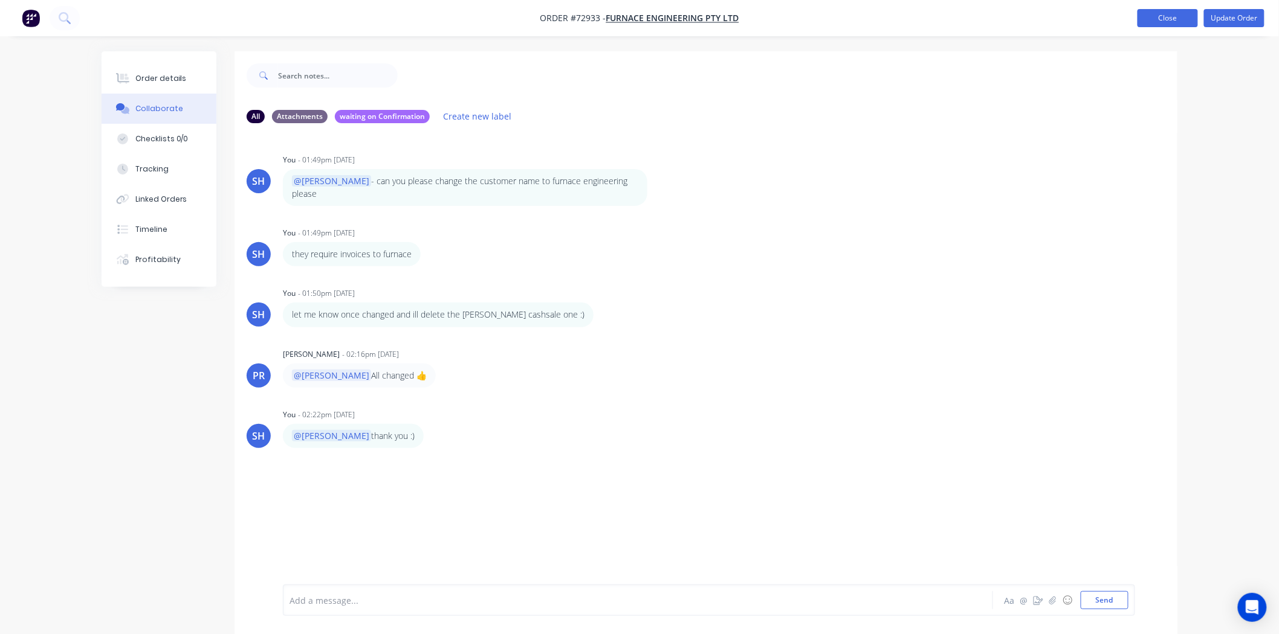
click at [1158, 10] on button "Close" at bounding box center [1167, 18] width 60 height 18
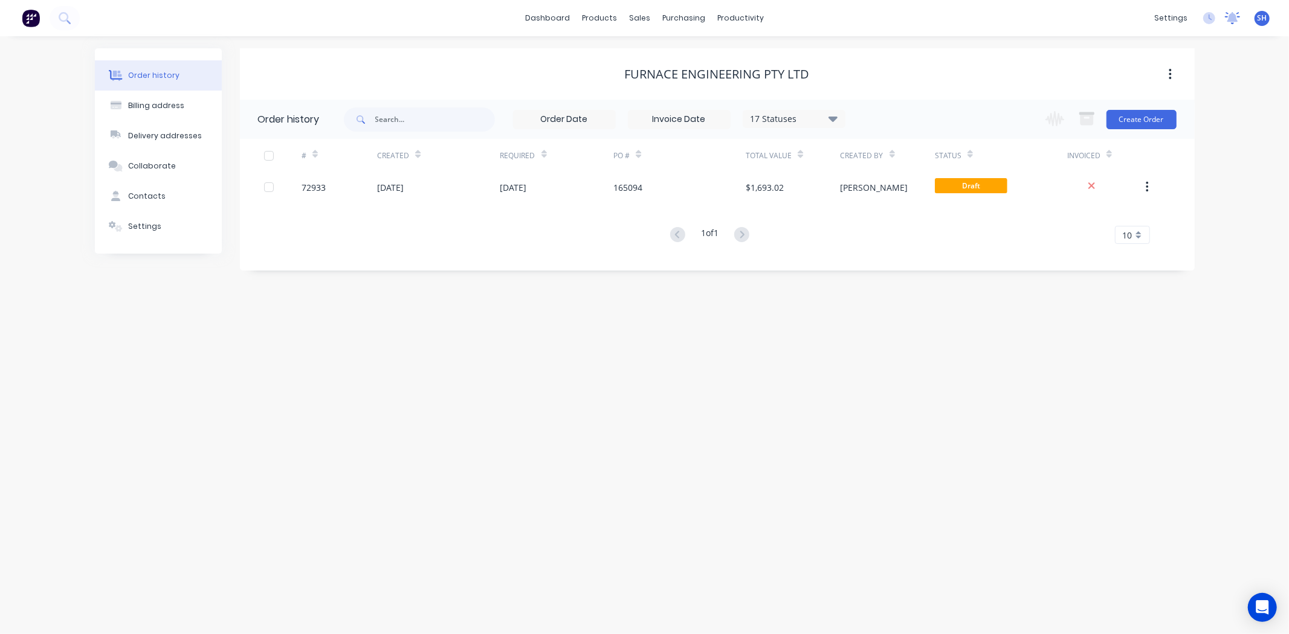
click at [1234, 21] on icon at bounding box center [1232, 17] width 11 height 10
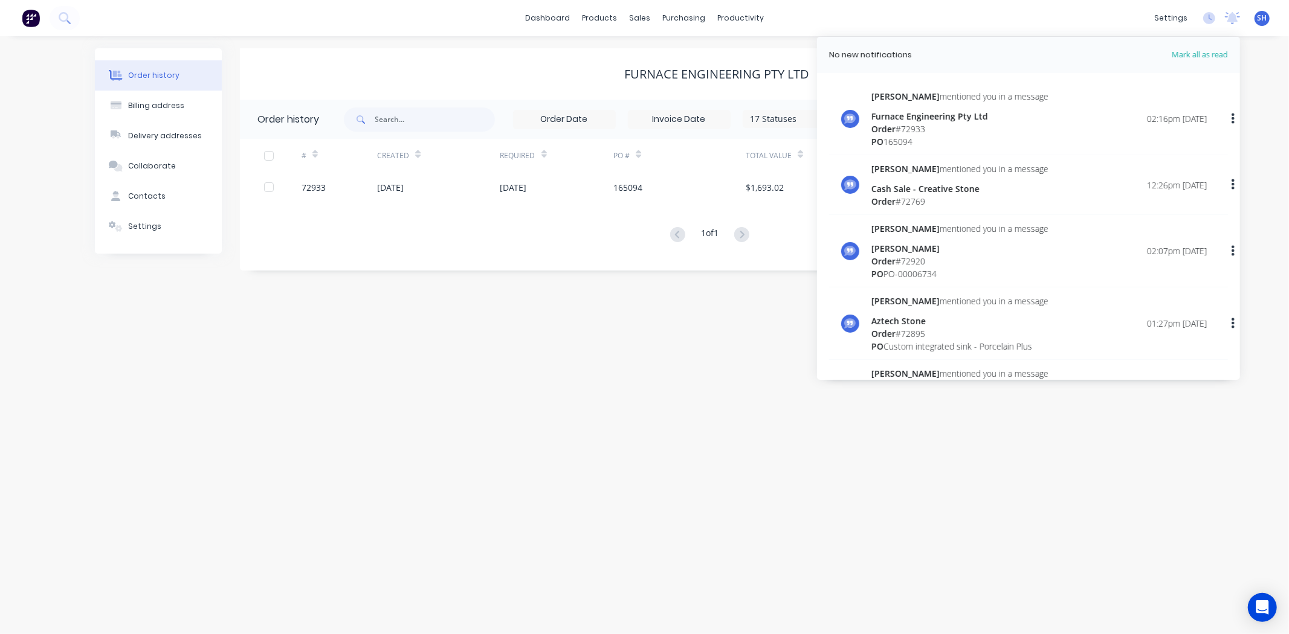
click at [850, 486] on div "Order history Billing address Delivery addresses Collaborate Contacts Settings …" at bounding box center [644, 335] width 1289 height 598
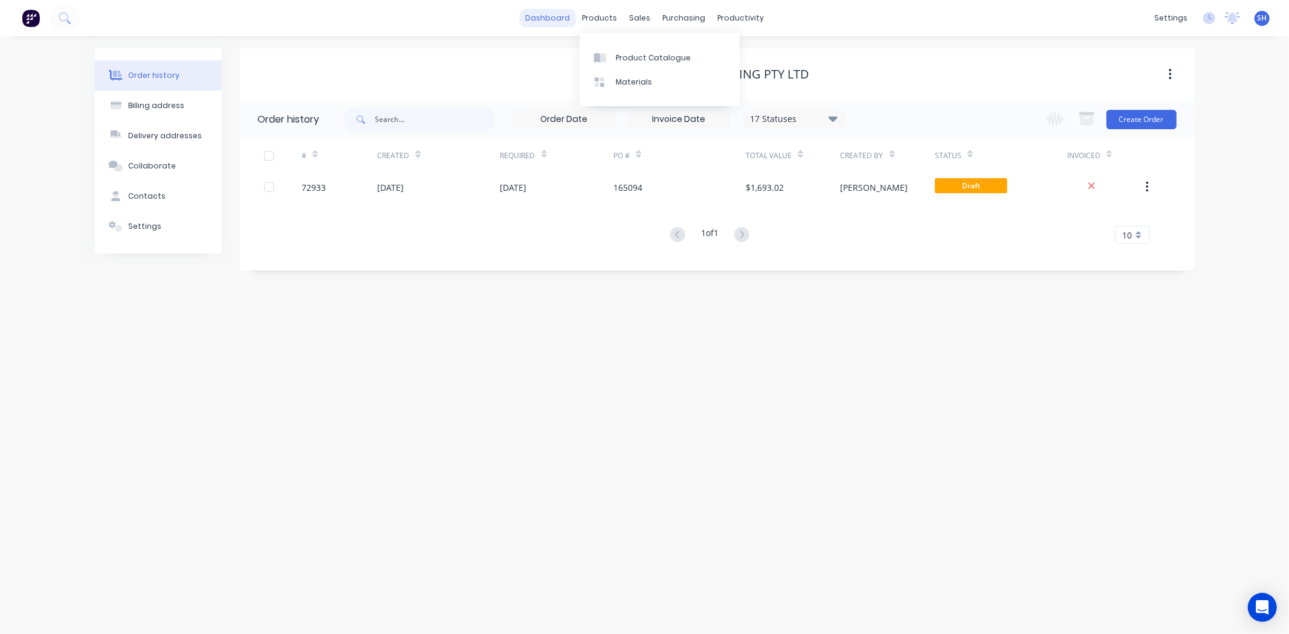
click at [557, 17] on link "dashboard" at bounding box center [547, 18] width 57 height 18
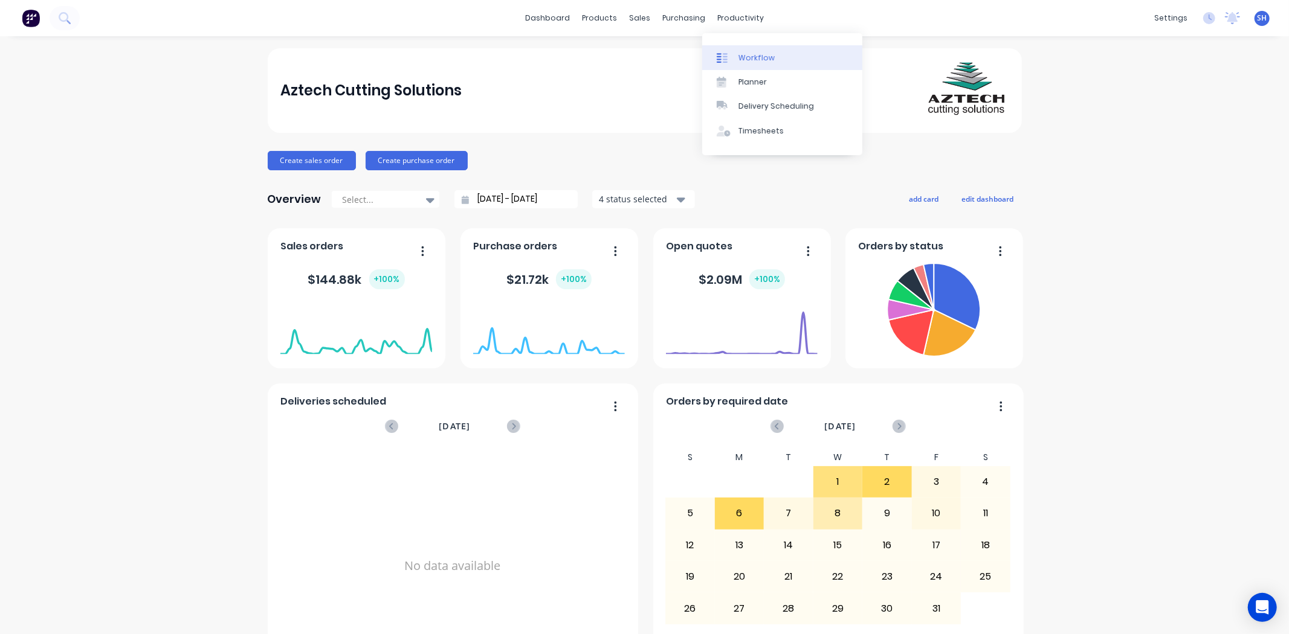
click at [758, 57] on div "Workflow" at bounding box center [756, 58] width 36 height 11
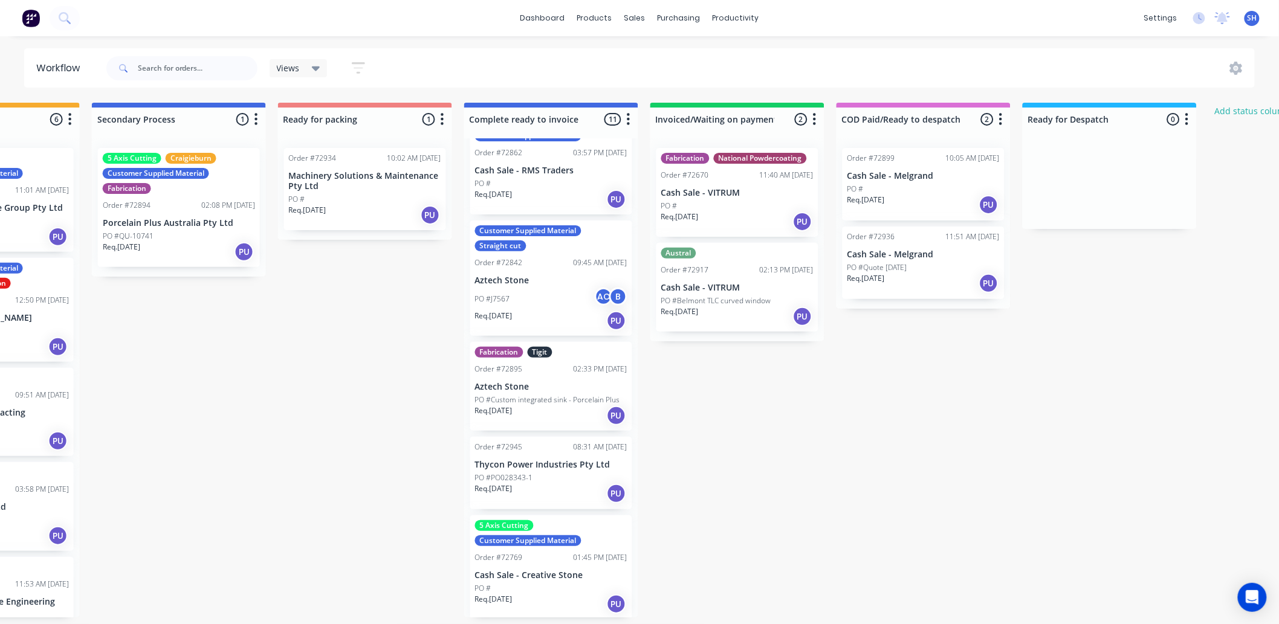
scroll to position [3, 698]
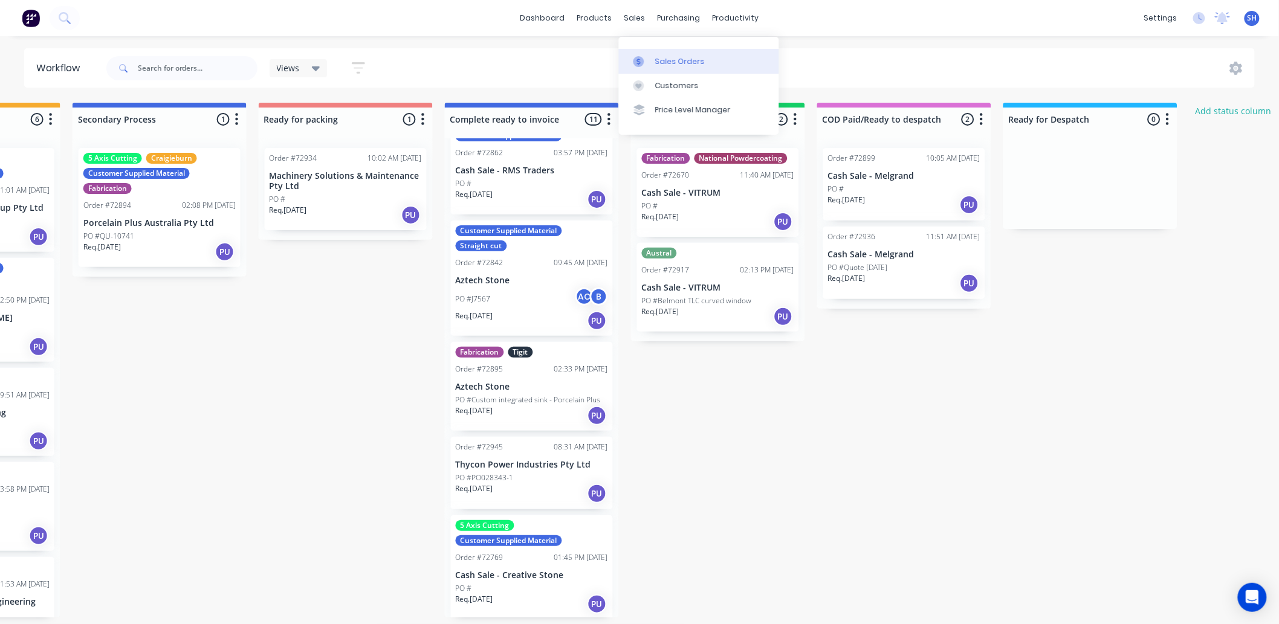
click at [648, 50] on link "Sales Orders" at bounding box center [699, 61] width 160 height 24
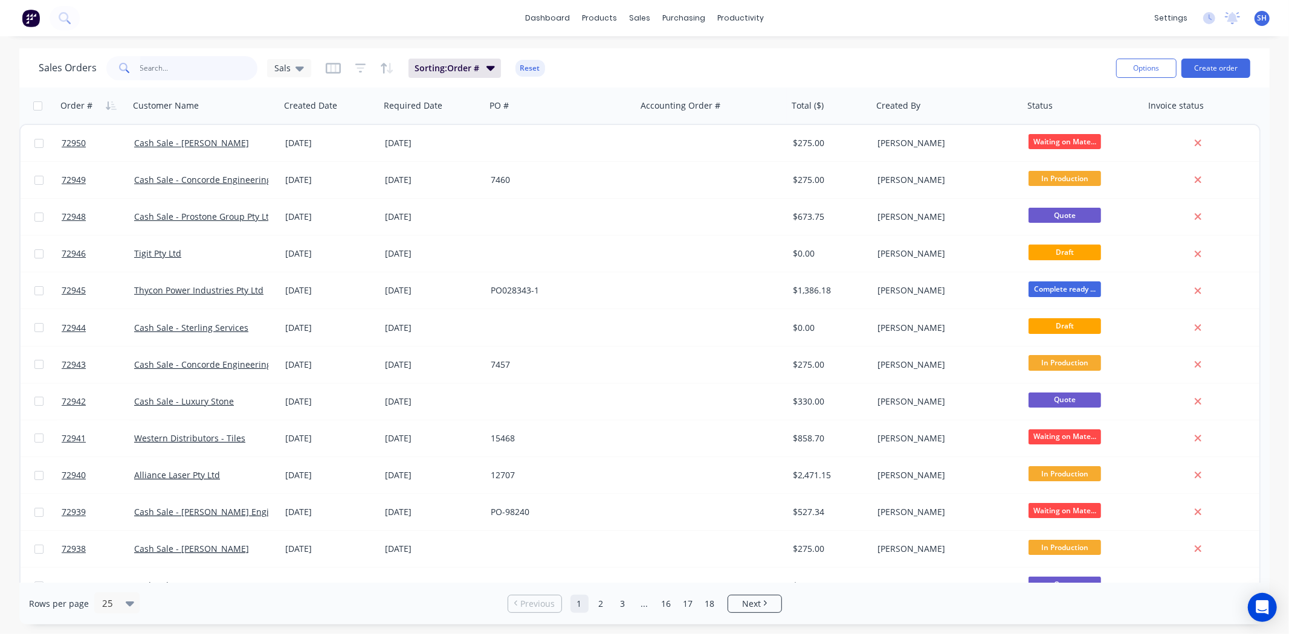
click at [178, 73] on input "text" at bounding box center [199, 68] width 118 height 24
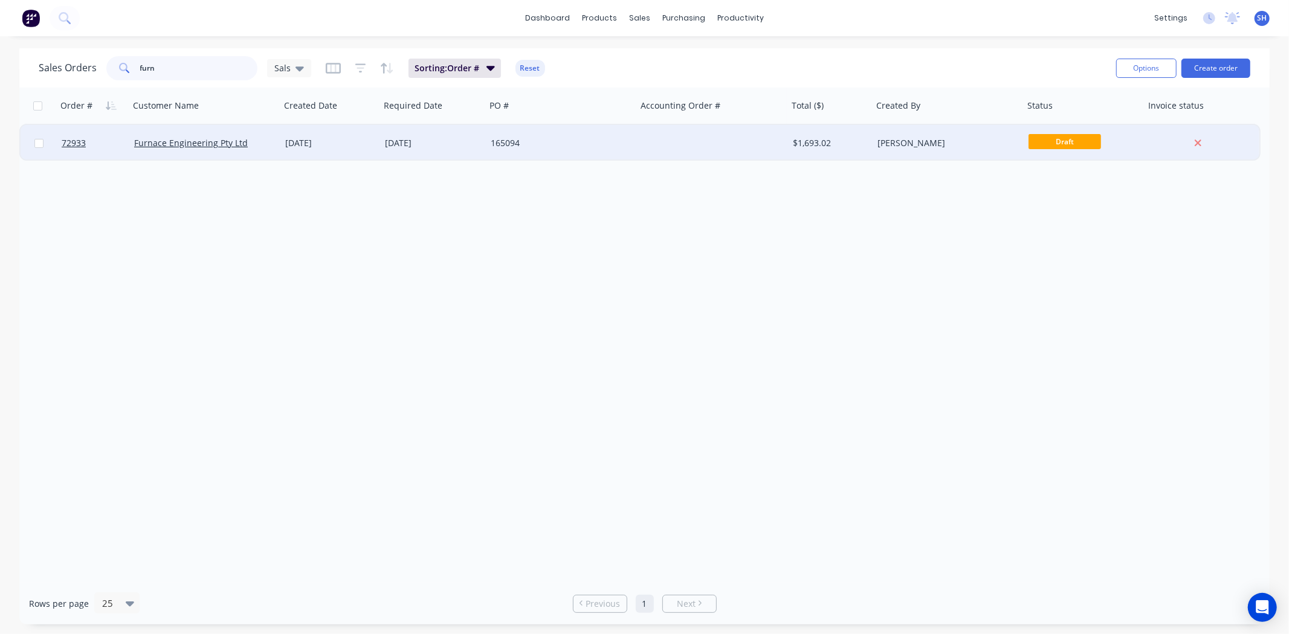
type input "furn"
click at [462, 146] on div "[DATE]" at bounding box center [433, 143] width 96 height 12
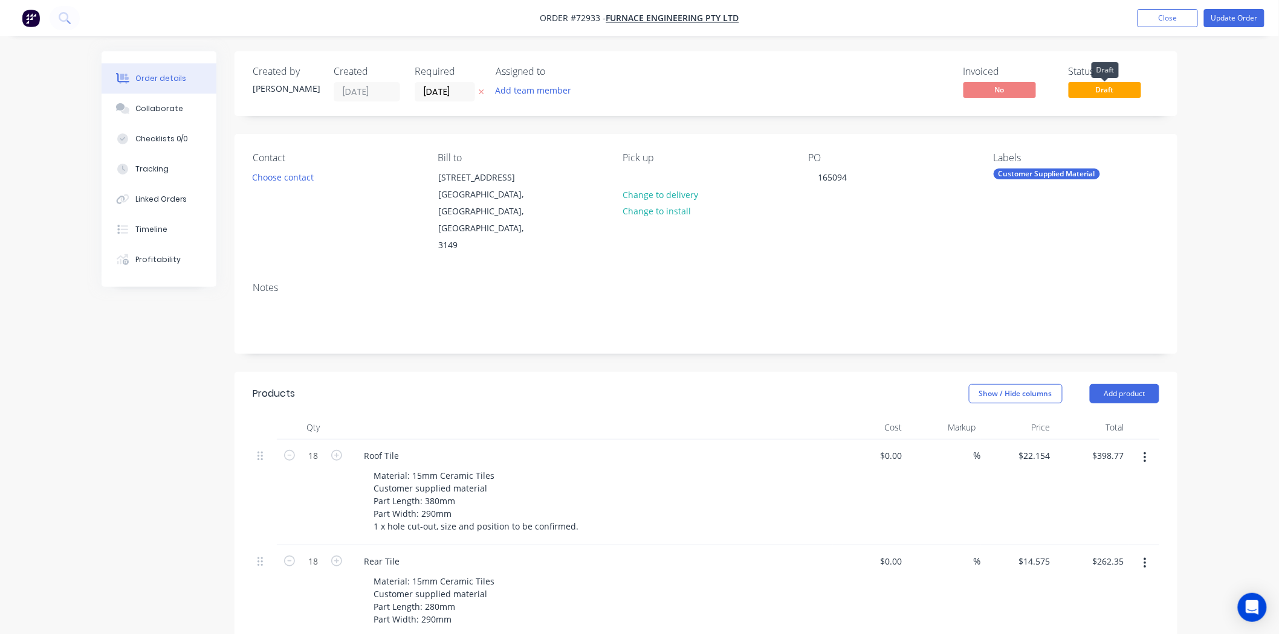
click at [1124, 88] on span "Draft" at bounding box center [1104, 89] width 73 height 15
click at [1107, 92] on span "Draft" at bounding box center [1104, 89] width 73 height 15
click at [1079, 93] on span "Draft" at bounding box center [1104, 89] width 73 height 15
click at [1108, 92] on span "Draft" at bounding box center [1104, 89] width 73 height 15
click at [1108, 98] on div "Status Draft" at bounding box center [1113, 84] width 91 height 36
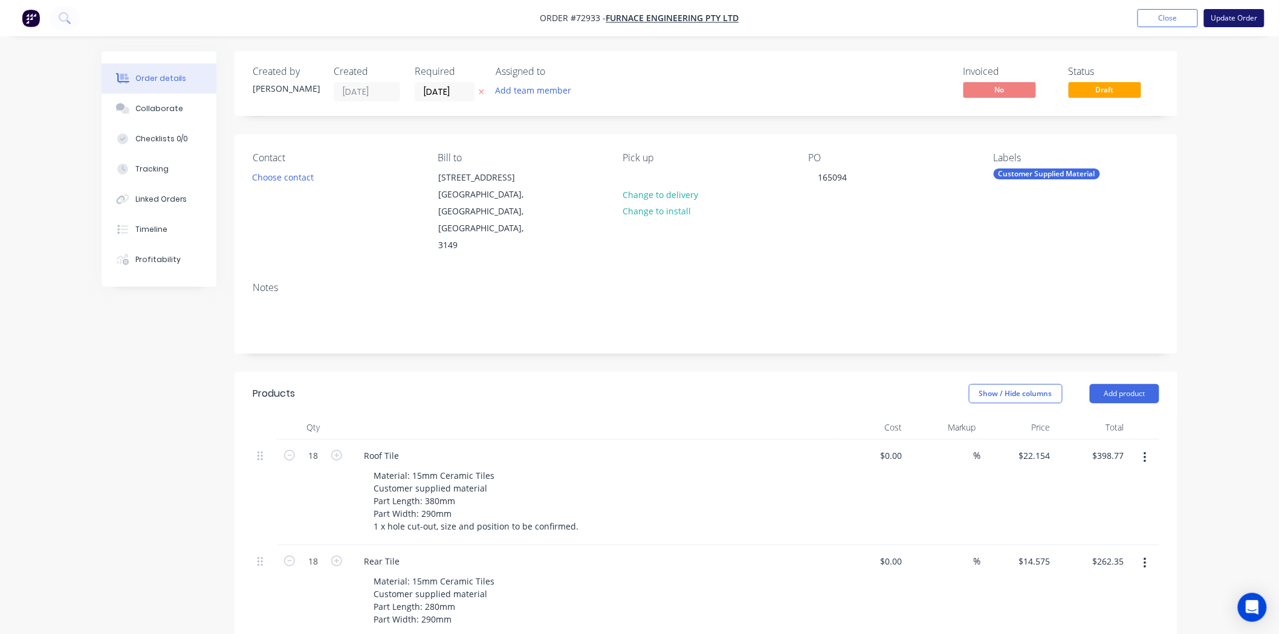
click at [1233, 25] on button "Update Order" at bounding box center [1234, 18] width 60 height 18
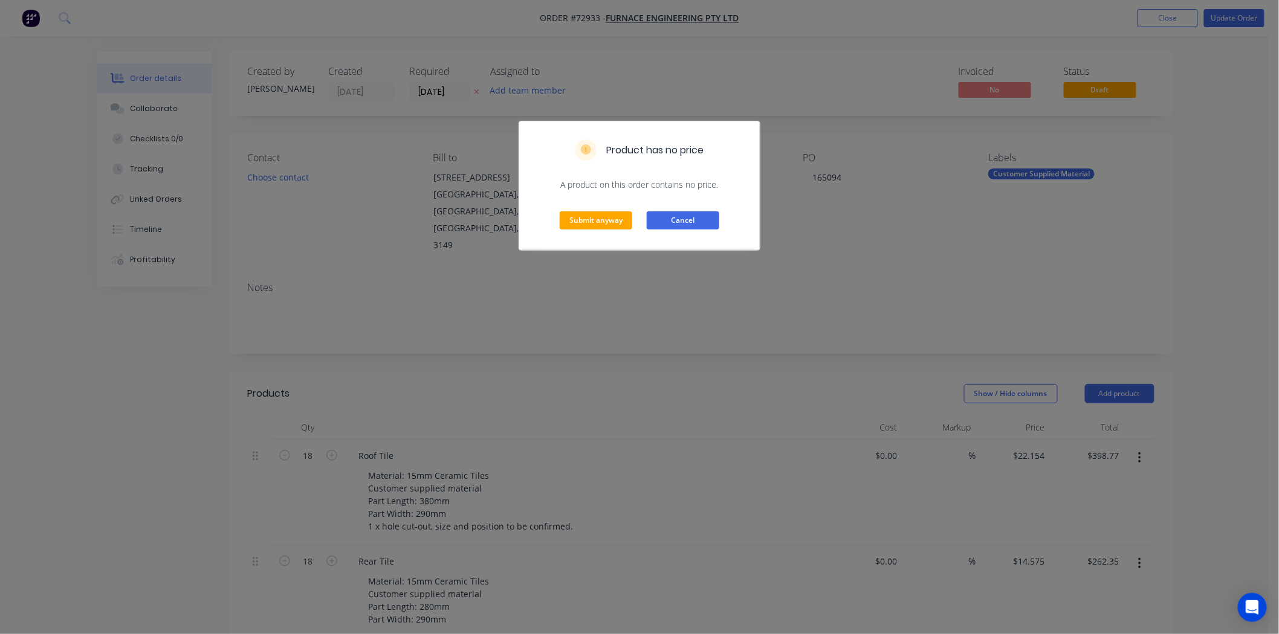
click at [684, 225] on button "Cancel" at bounding box center [683, 220] width 73 height 18
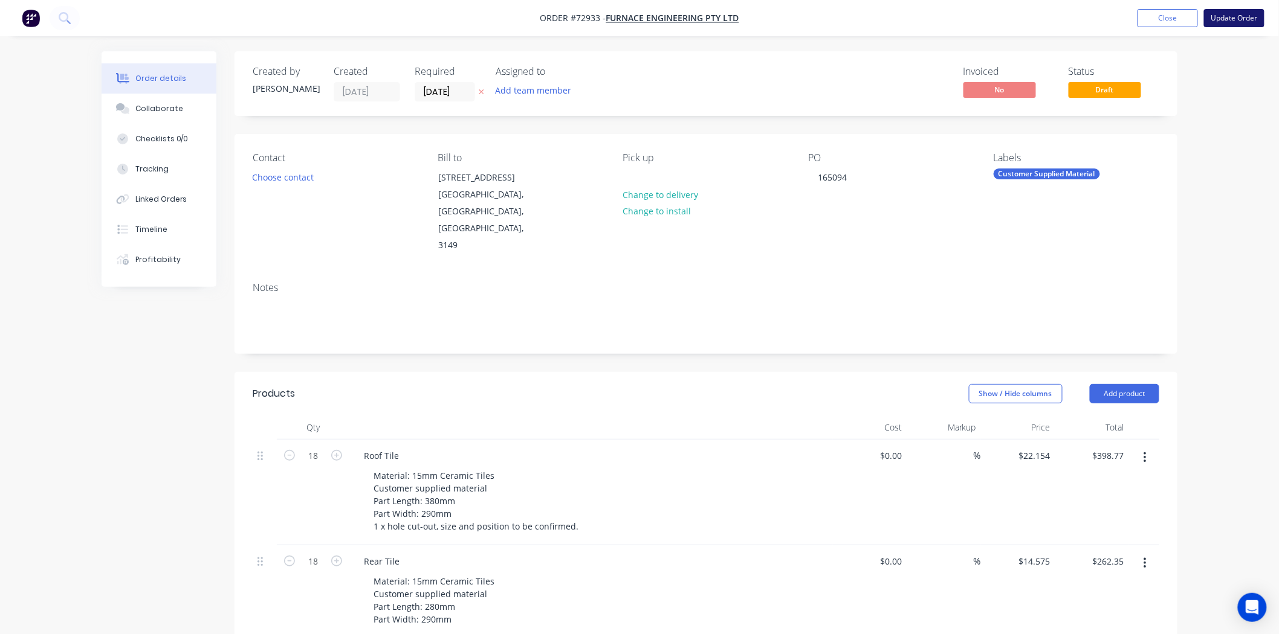
click at [1225, 22] on button "Update Order" at bounding box center [1234, 18] width 60 height 18
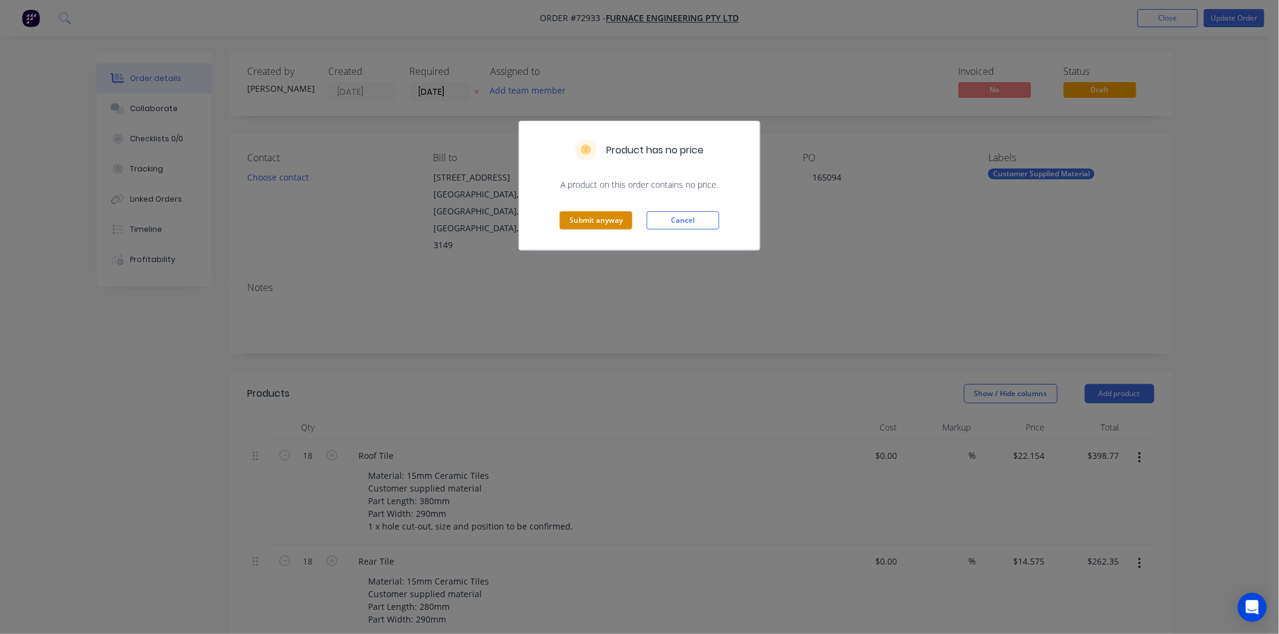
click at [613, 224] on button "Submit anyway" at bounding box center [596, 220] width 73 height 18
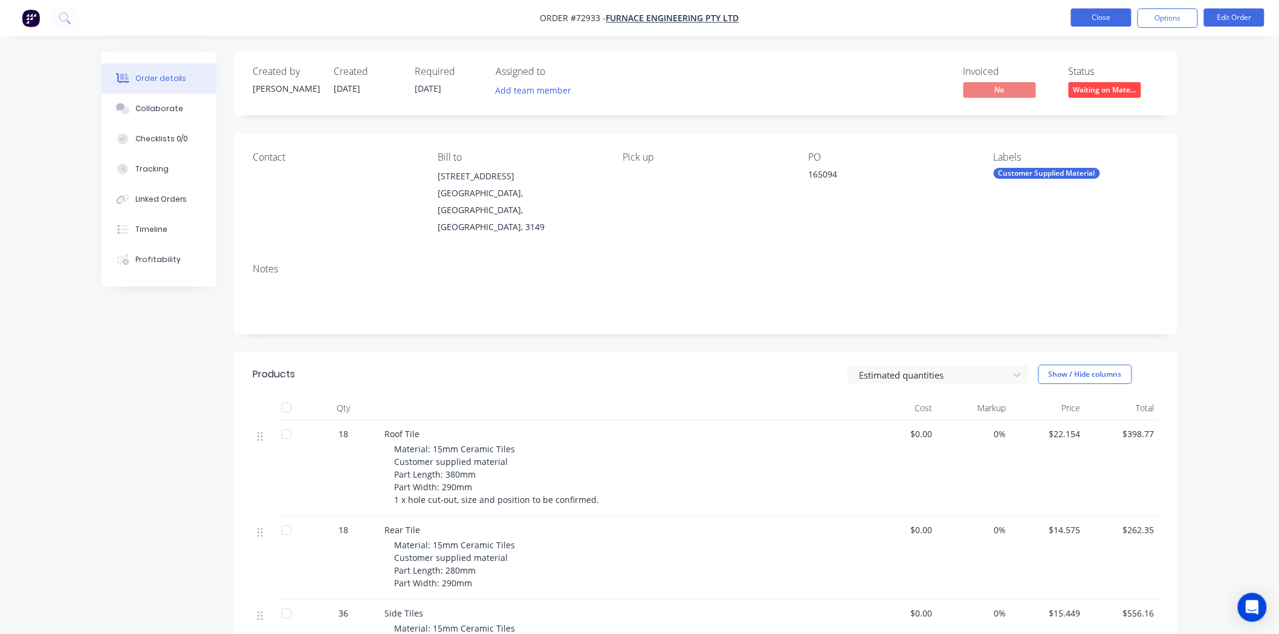
click at [1100, 22] on button "Close" at bounding box center [1101, 17] width 60 height 18
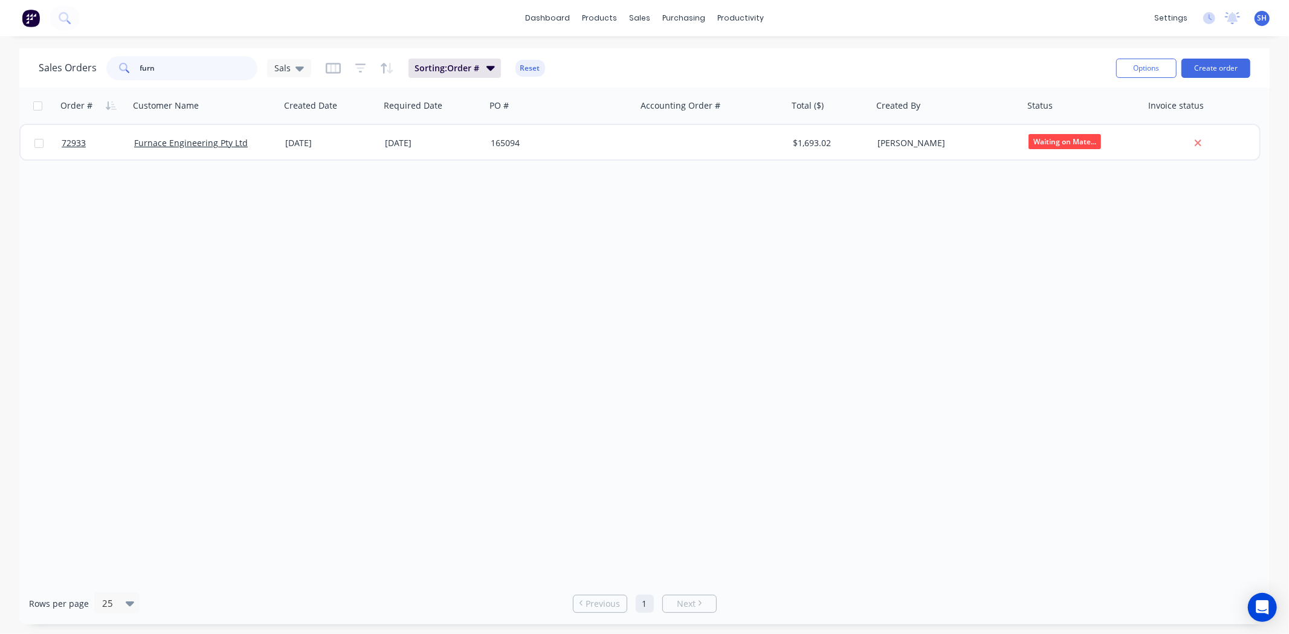
drag, startPoint x: 178, startPoint y: 71, endPoint x: 115, endPoint y: 69, distance: 62.3
click at [115, 69] on div "furn" at bounding box center [181, 68] width 151 height 24
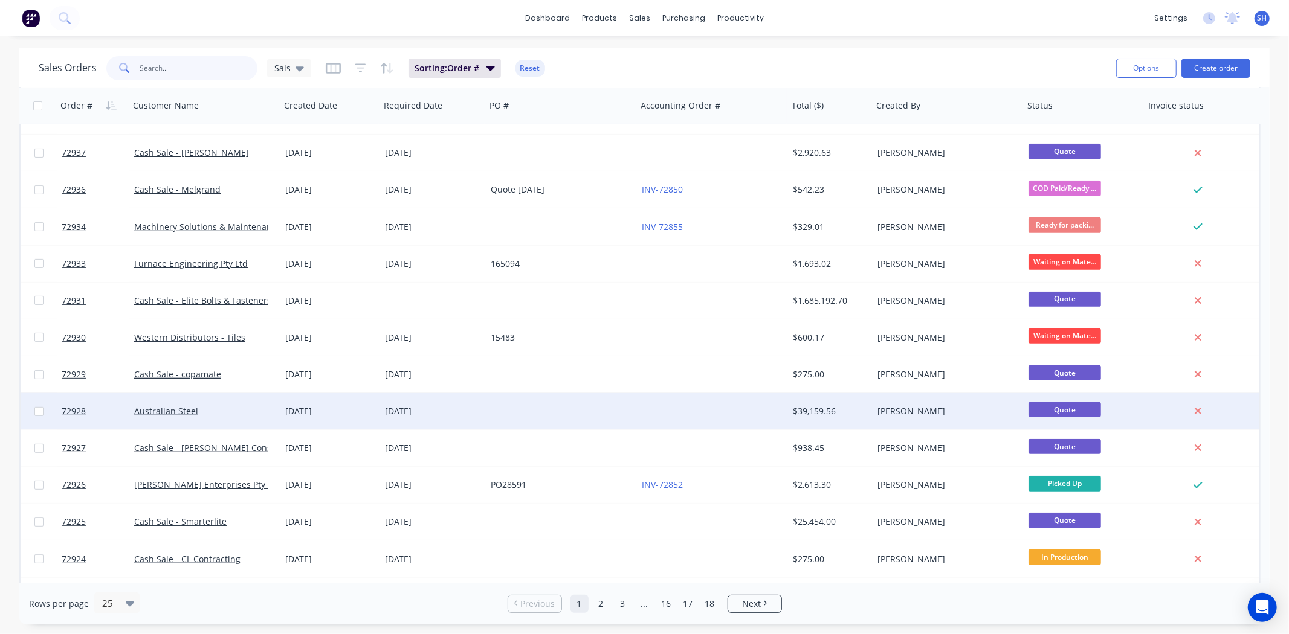
scroll to position [463, 0]
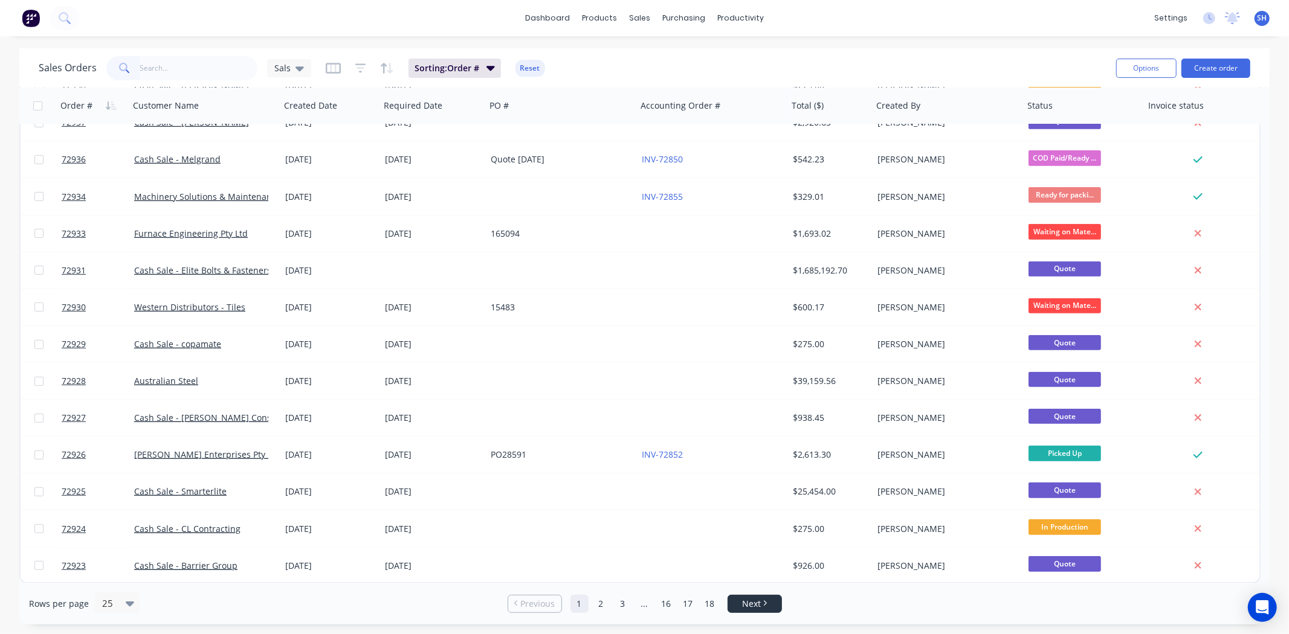
click at [751, 607] on span "Next" at bounding box center [751, 604] width 19 height 12
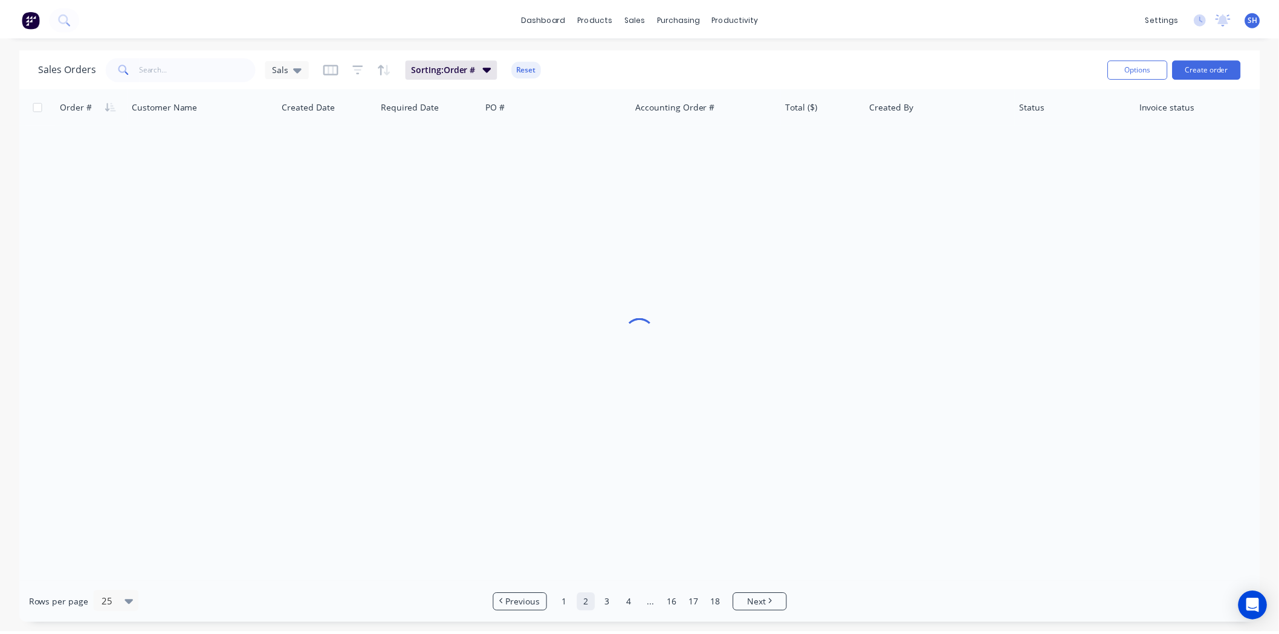
scroll to position [0, 0]
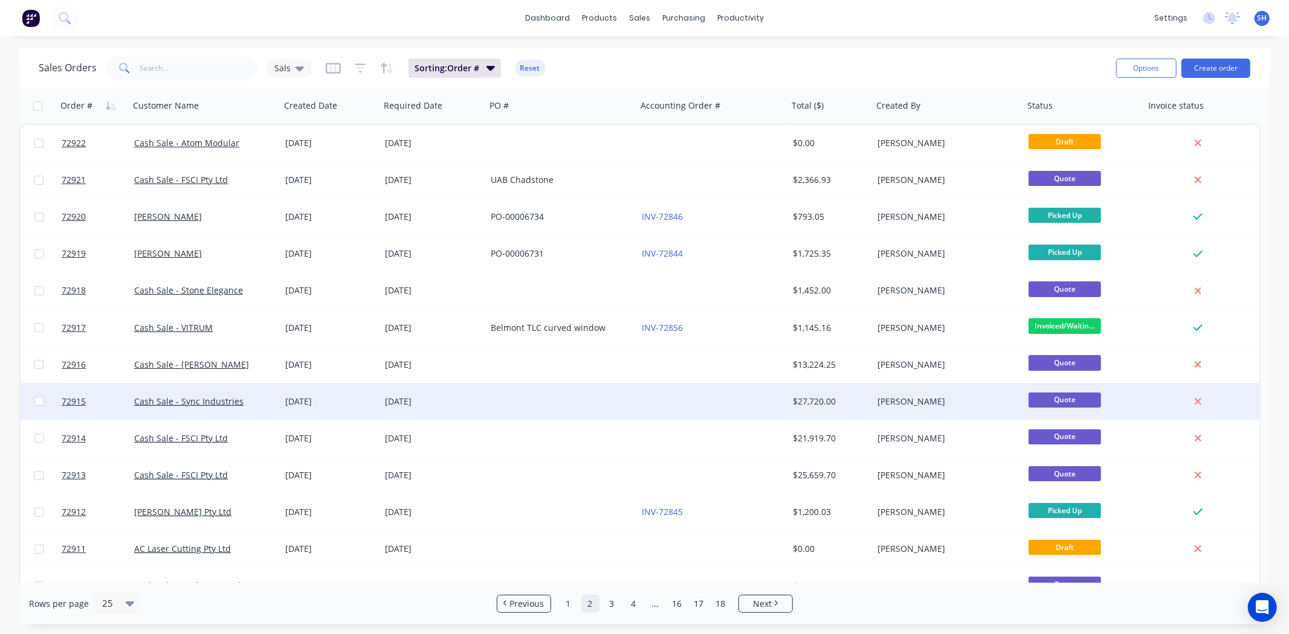
click at [734, 402] on div at bounding box center [712, 402] width 151 height 36
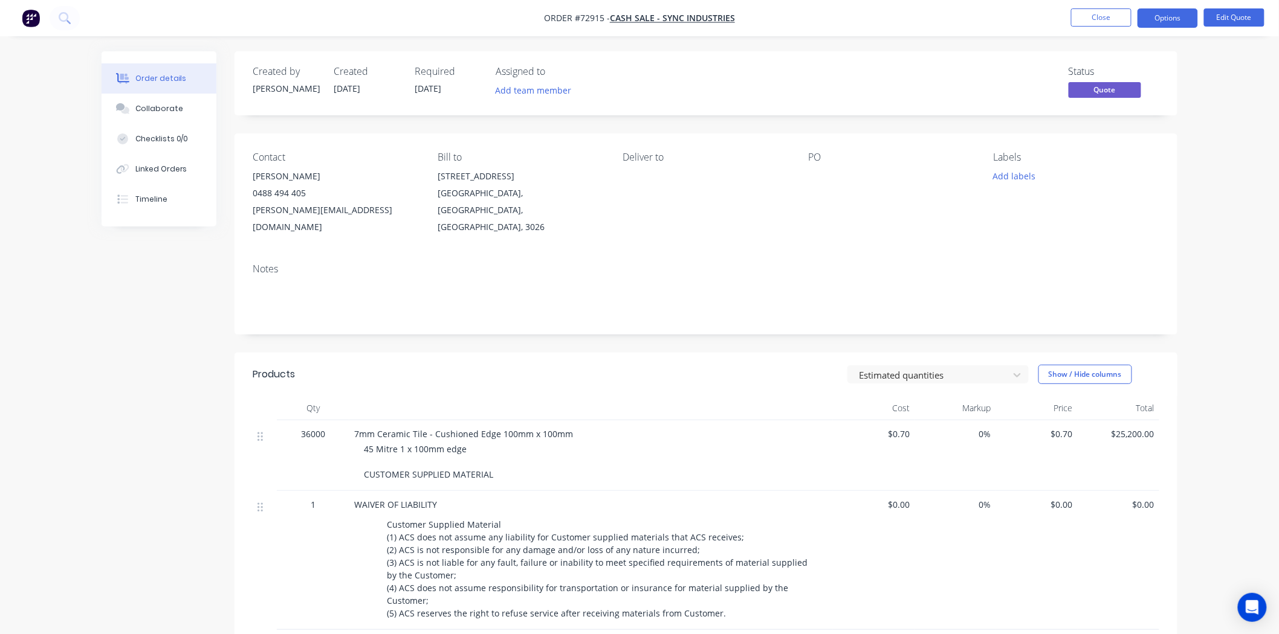
click at [1086, 27] on li "Close" at bounding box center [1101, 17] width 60 height 19
click at [1086, 22] on button "Close" at bounding box center [1101, 17] width 60 height 18
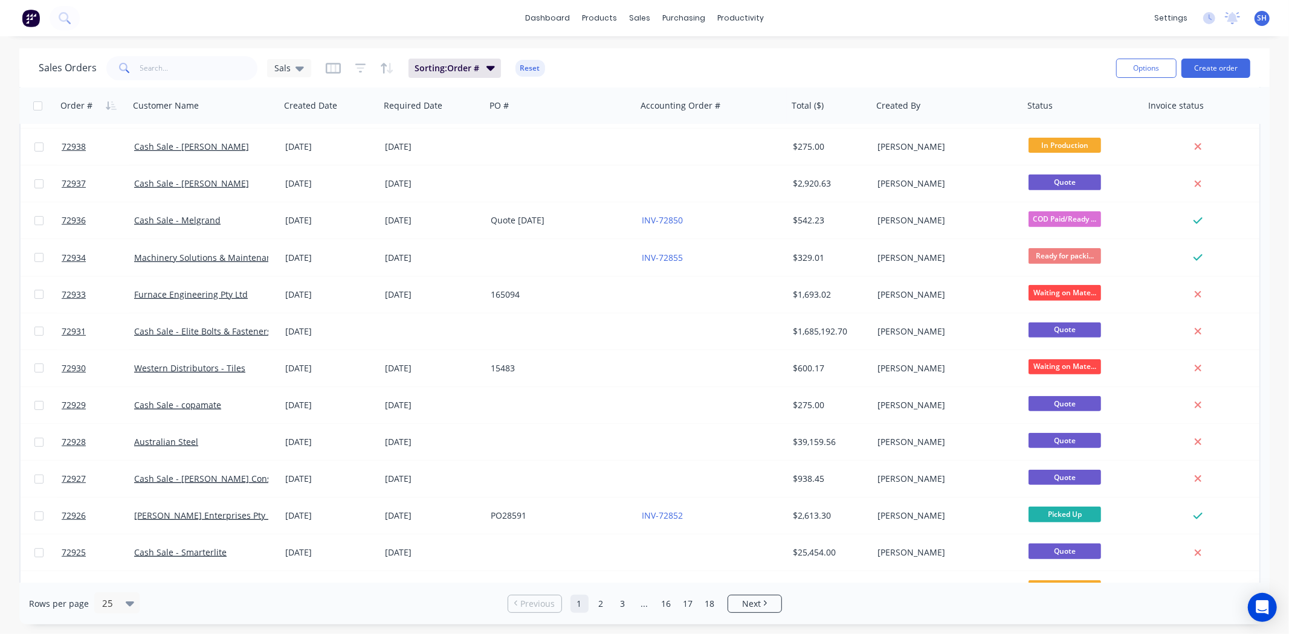
scroll to position [463, 0]
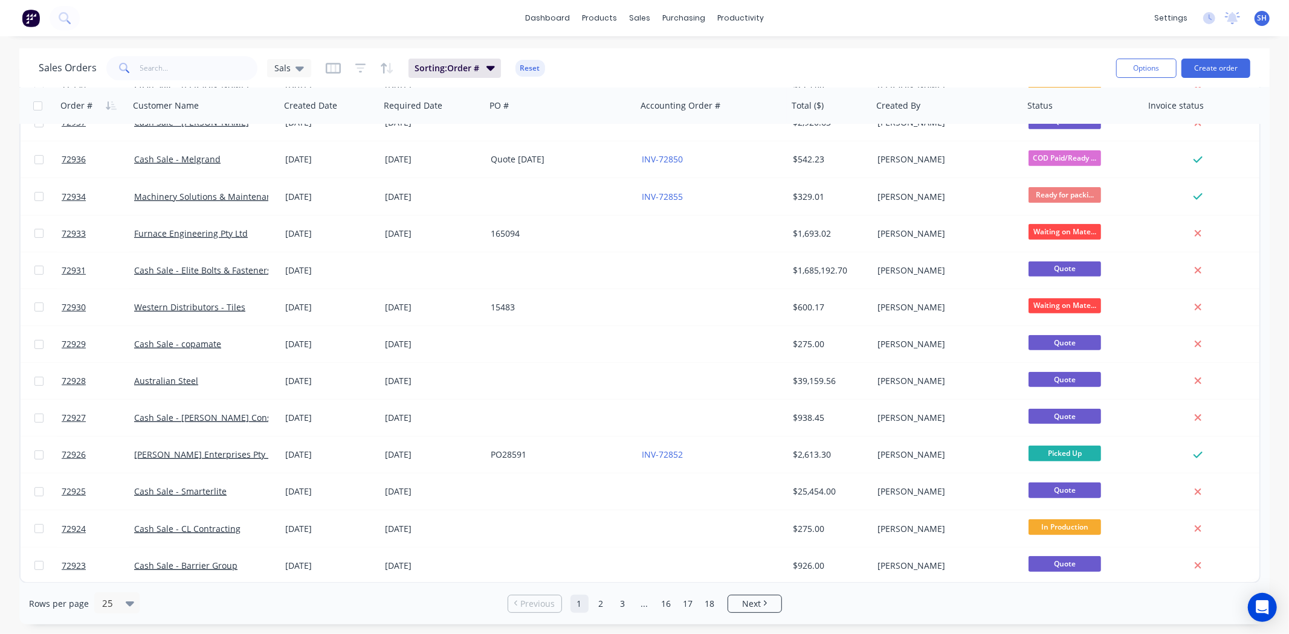
click at [751, 615] on div "Rows per page 25 Previous 1 2 3 ... 16 17 18 Next" at bounding box center [644, 604] width 1250 height 42
click at [750, 609] on span "Next" at bounding box center [751, 604] width 19 height 12
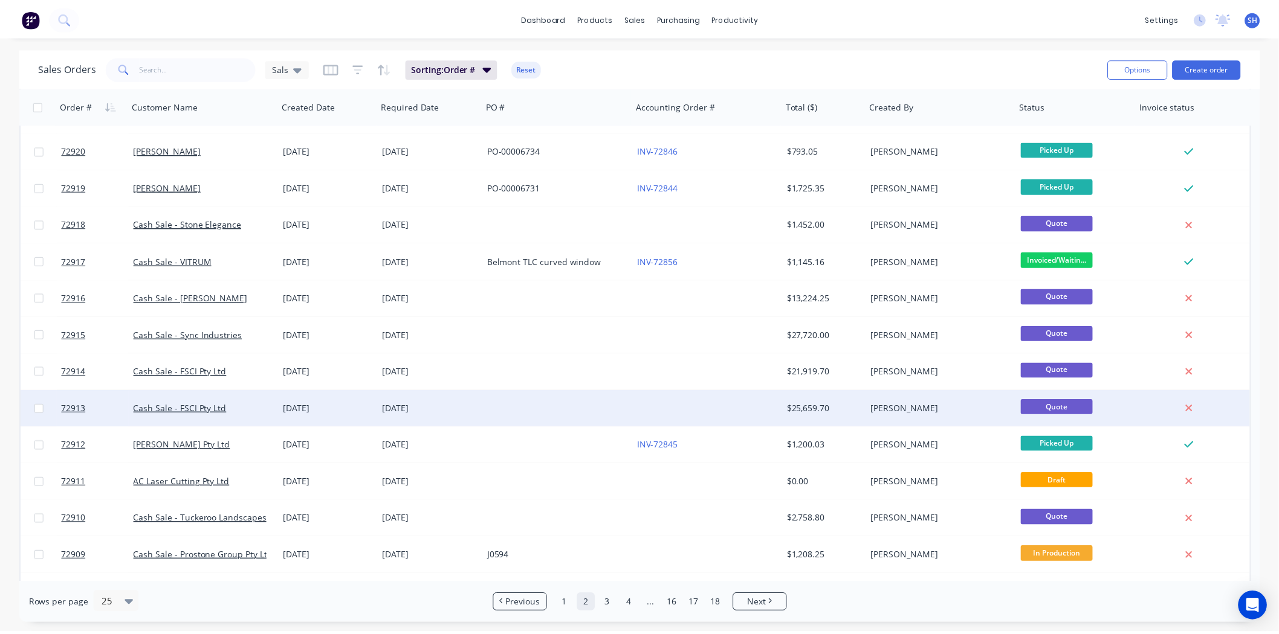
scroll to position [67, 0]
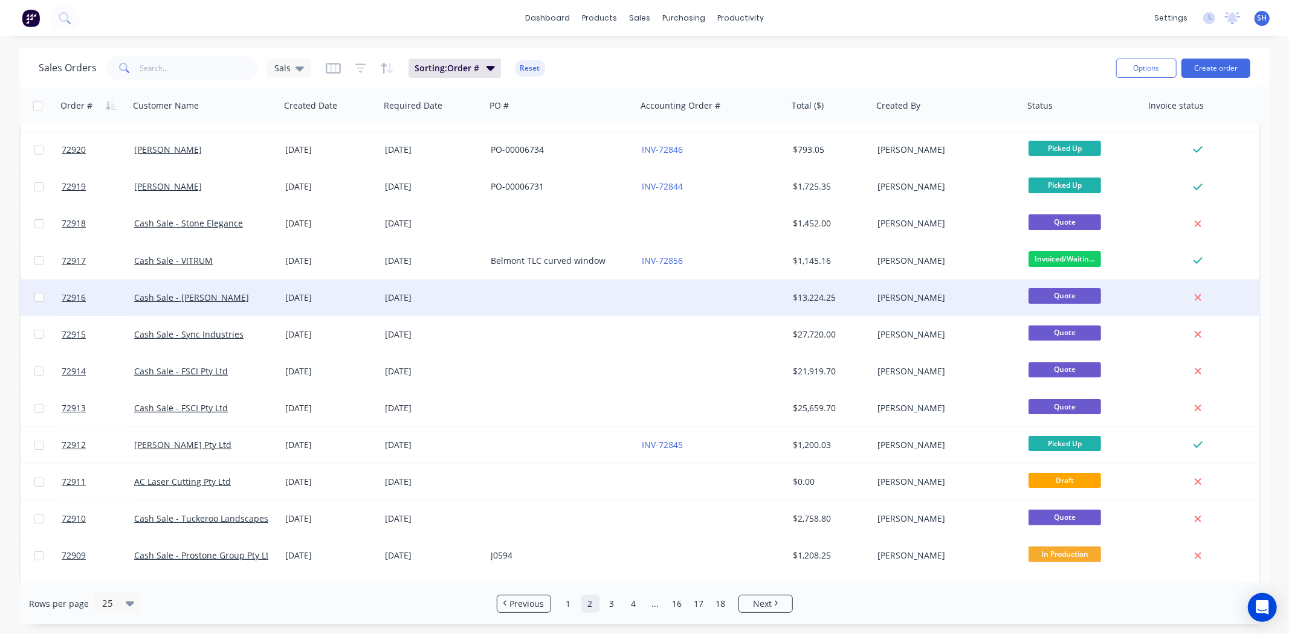
click at [625, 309] on div at bounding box center [561, 298] width 151 height 36
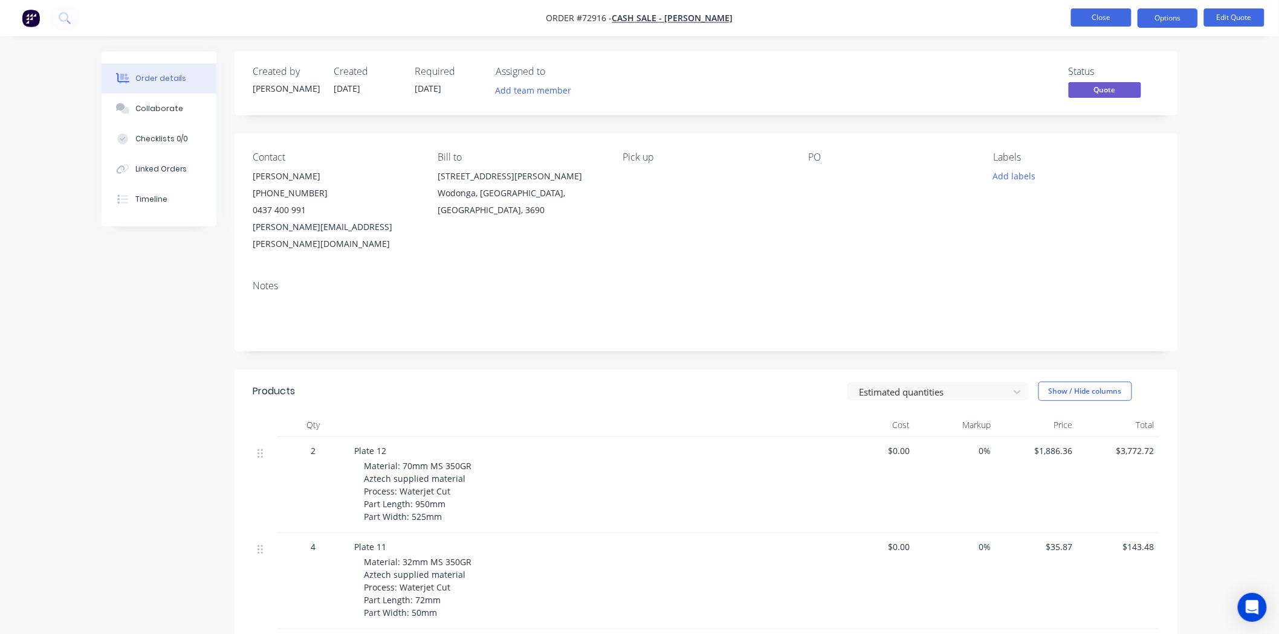
click at [1083, 25] on button "Close" at bounding box center [1101, 17] width 60 height 18
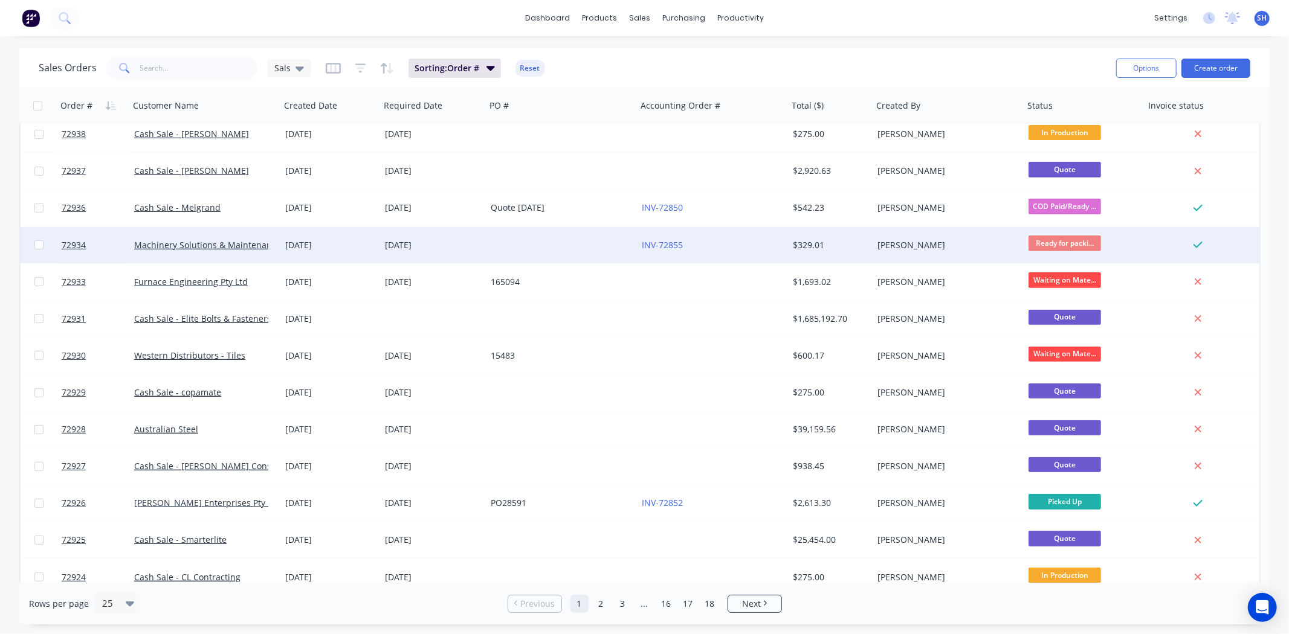
scroll to position [463, 0]
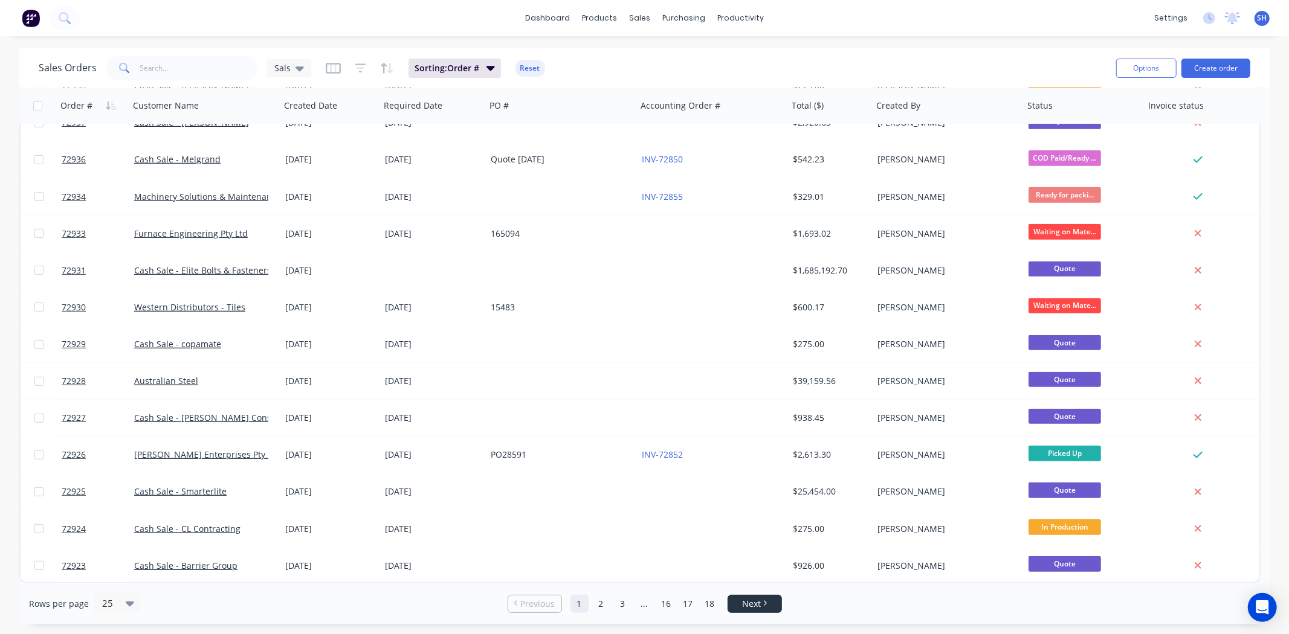
click at [734, 608] on link "Next" at bounding box center [754, 604] width 53 height 12
